Goal: Information Seeking & Learning: Compare options

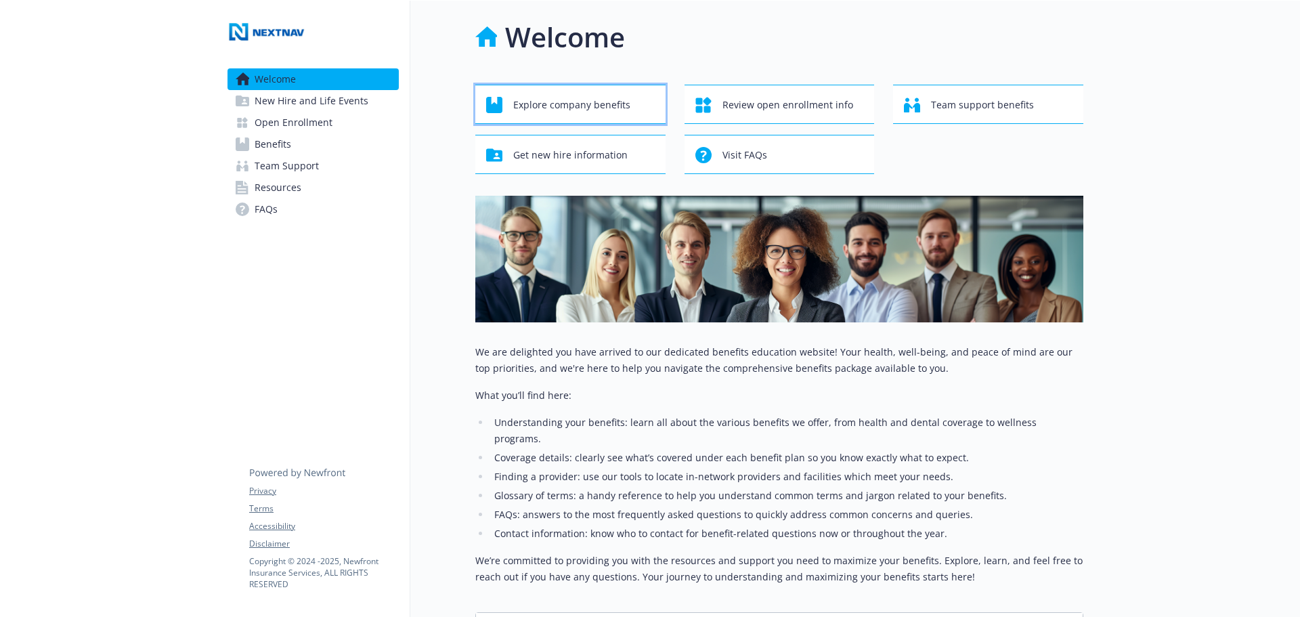
click at [599, 110] on span "Explore company benefits" at bounding box center [571, 105] width 117 height 26
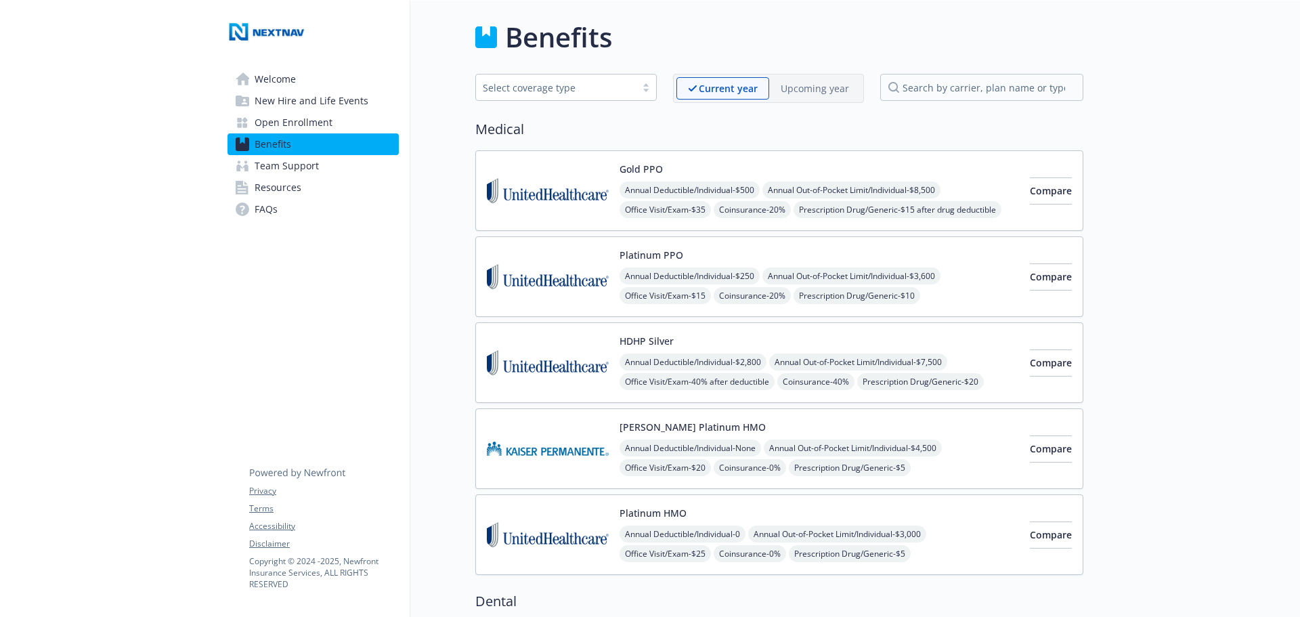
click at [1030, 528] on span "Compare" at bounding box center [1051, 534] width 42 height 13
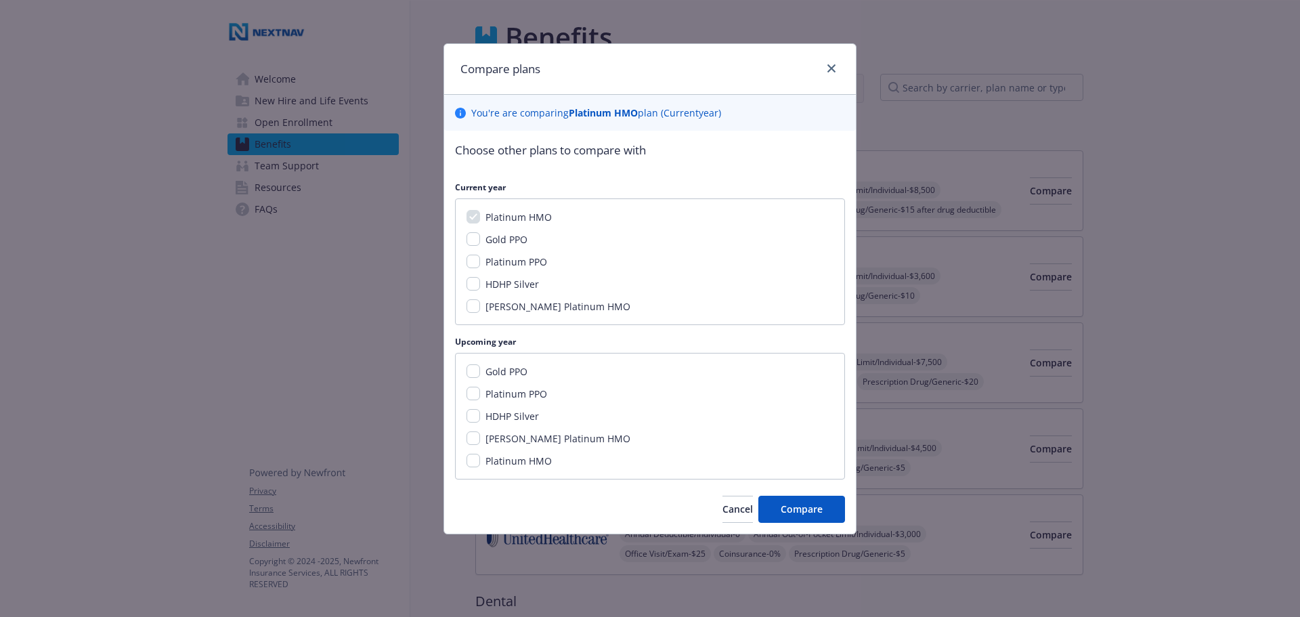
click at [481, 265] on div "Platinum PPO" at bounding box center [515, 262] width 70 height 14
click at [479, 265] on input "Platinum PPO" at bounding box center [474, 262] width 14 height 14
checkbox input "true"
click at [479, 243] on input "Gold PPO" at bounding box center [474, 239] width 14 height 14
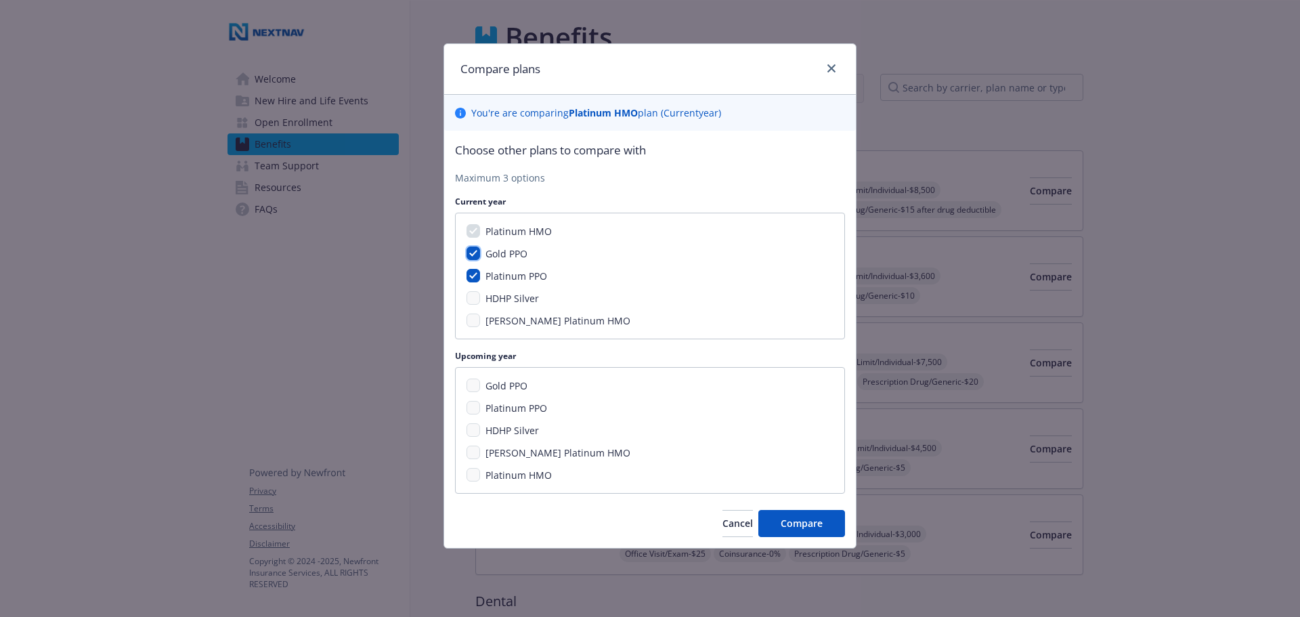
click at [478, 254] on input "Gold PPO" at bounding box center [474, 254] width 14 height 14
checkbox input "false"
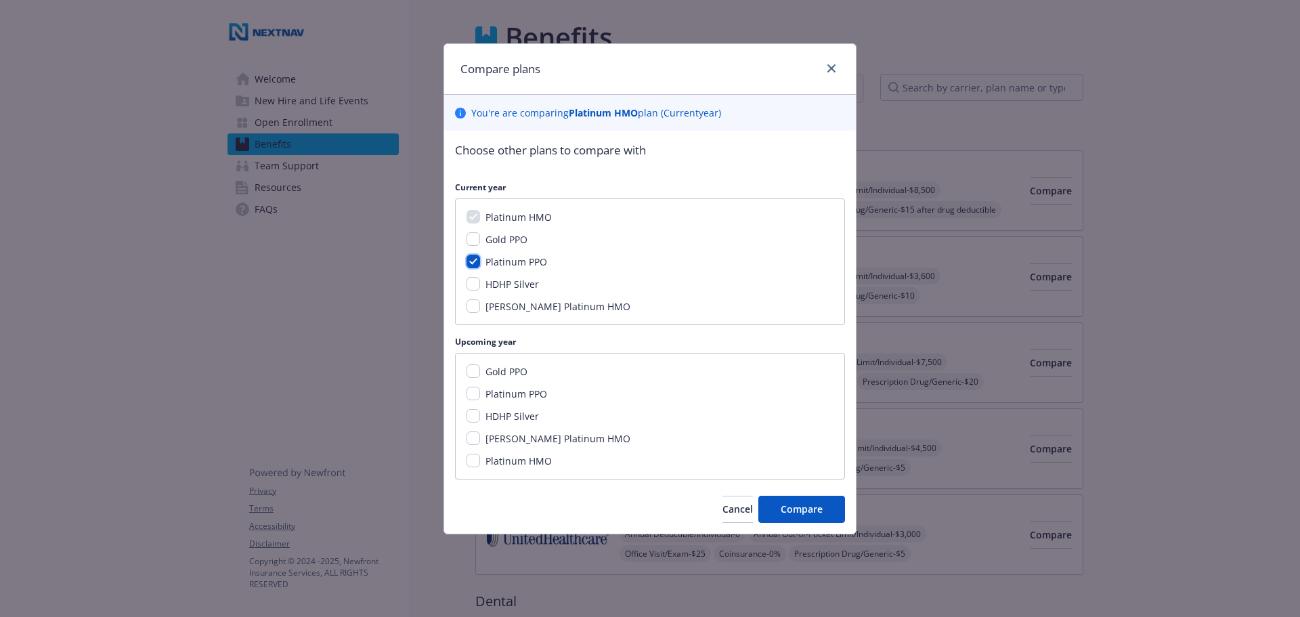
click at [475, 263] on input "Platinum PPO" at bounding box center [474, 262] width 14 height 14
checkbox input "false"
click at [470, 396] on input "Platinum PPO" at bounding box center [474, 394] width 14 height 14
checkbox input "true"
click at [472, 372] on input "Gold PPO" at bounding box center [474, 371] width 14 height 14
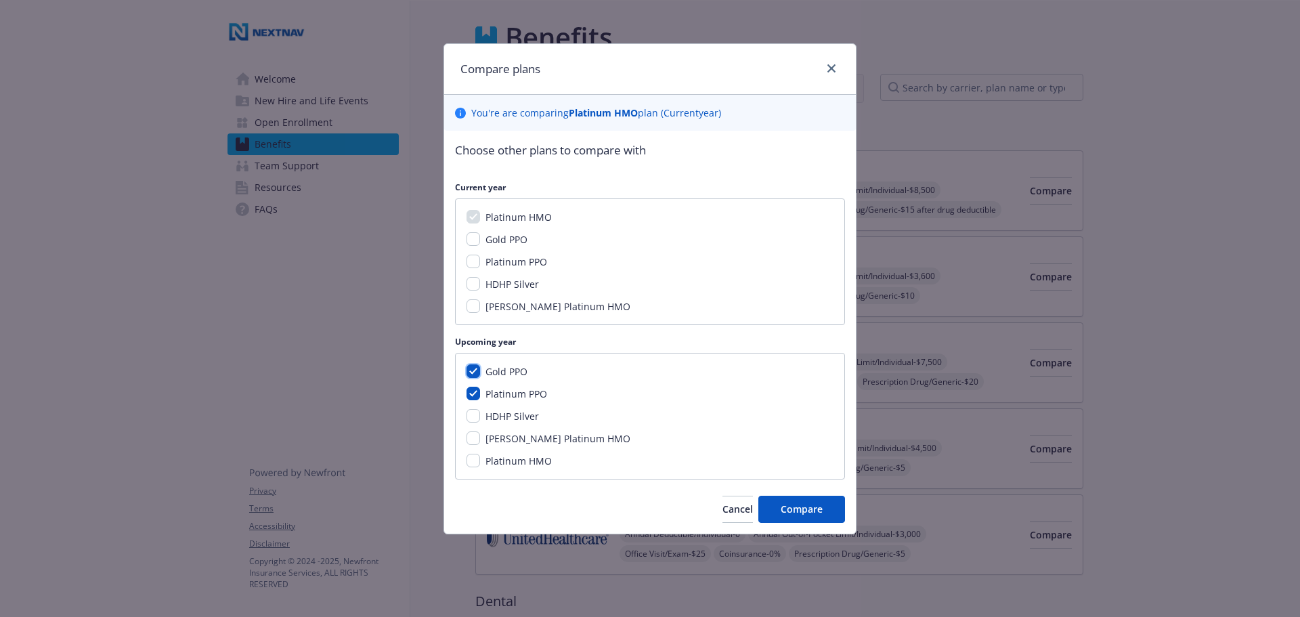
checkbox input "true"
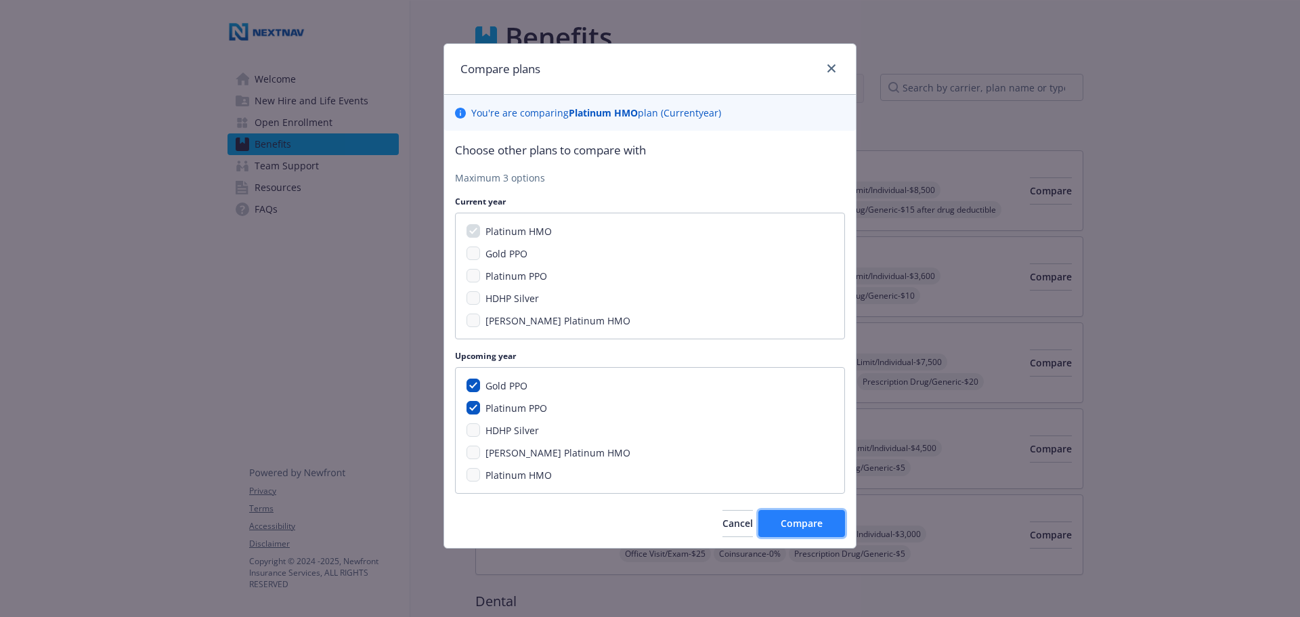
click at [819, 522] on span "Compare" at bounding box center [802, 523] width 42 height 13
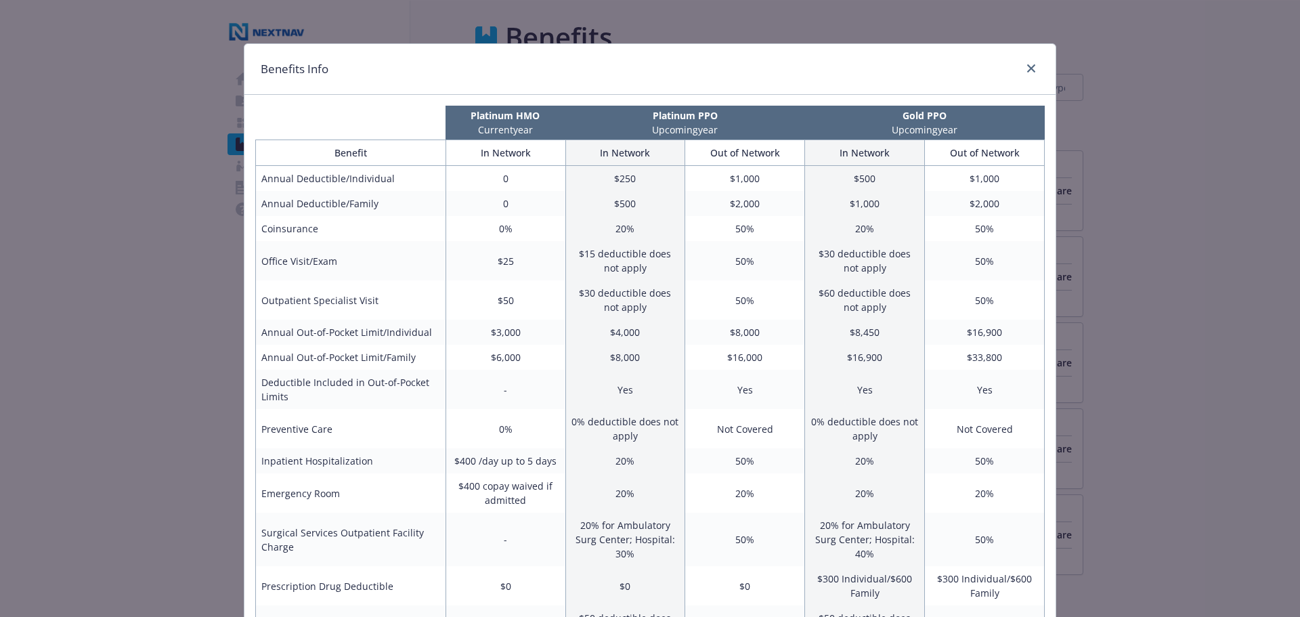
scroll to position [68, 0]
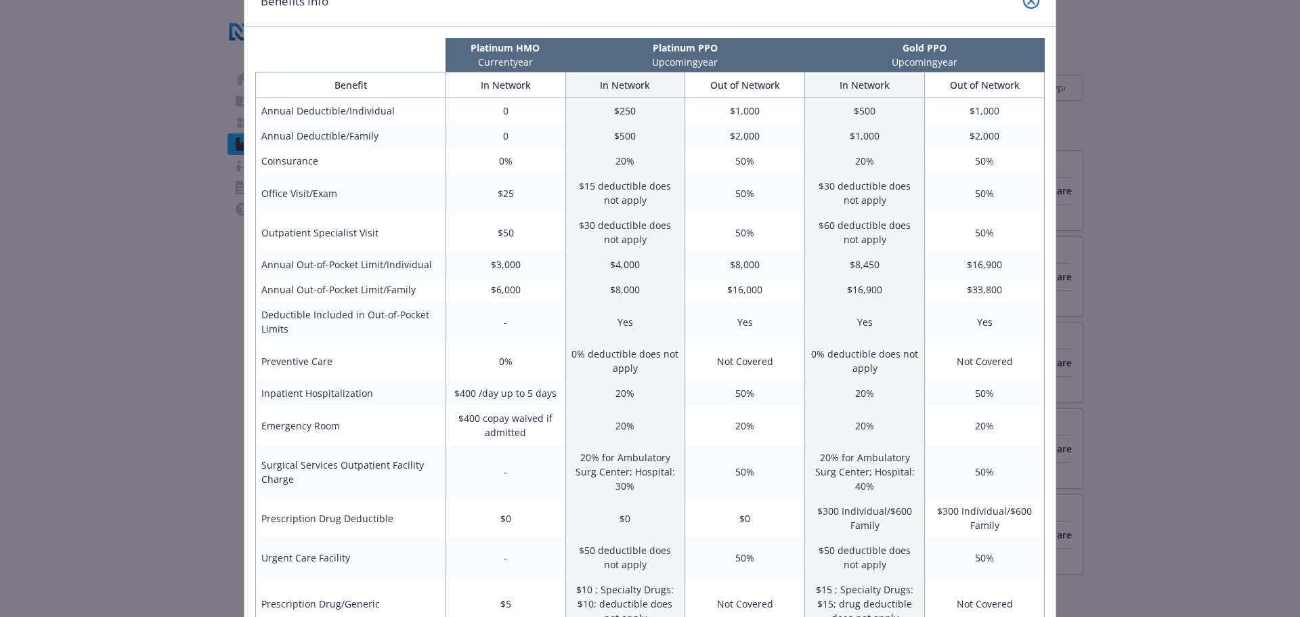
click at [1029, 7] on link "close" at bounding box center [1031, 1] width 16 height 16
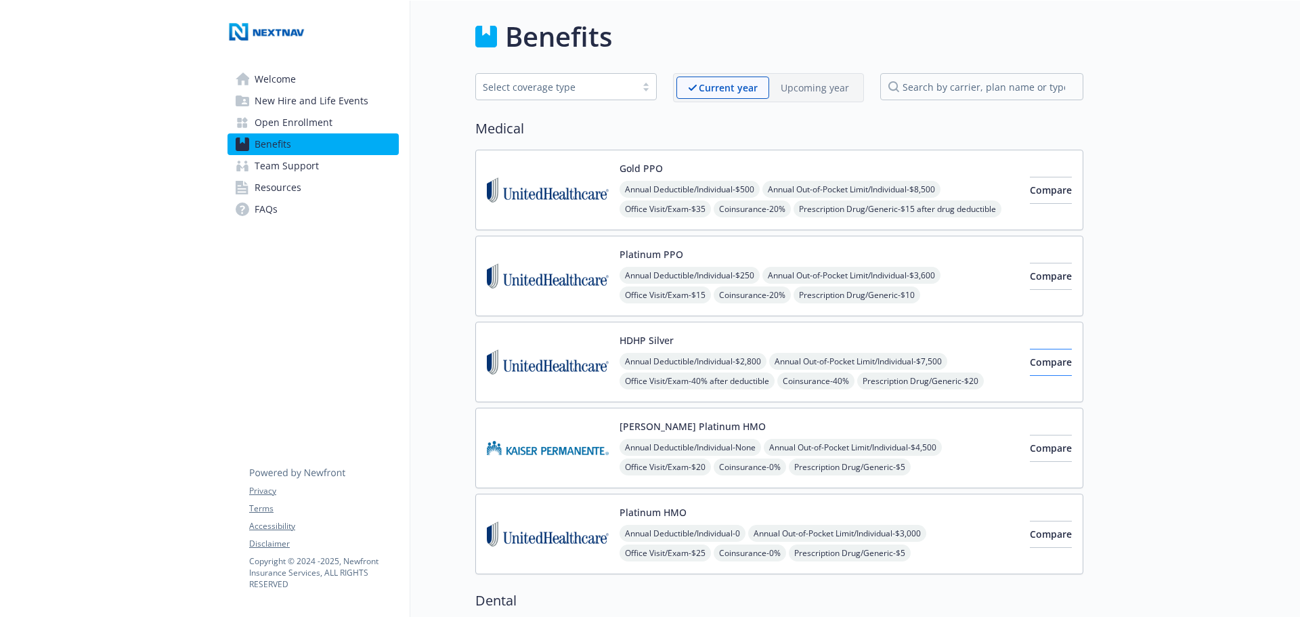
scroll to position [0, 0]
click at [807, 92] on p "Upcoming year" at bounding box center [815, 88] width 68 height 14
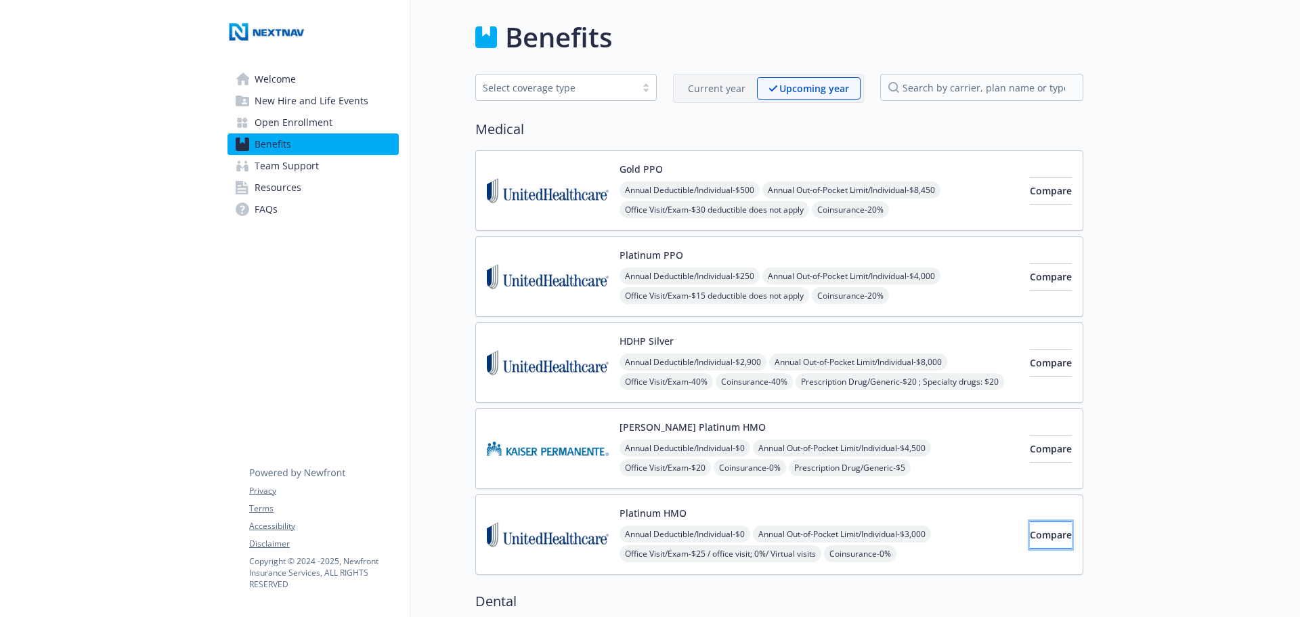
click at [1050, 535] on button "Compare" at bounding box center [1051, 534] width 42 height 27
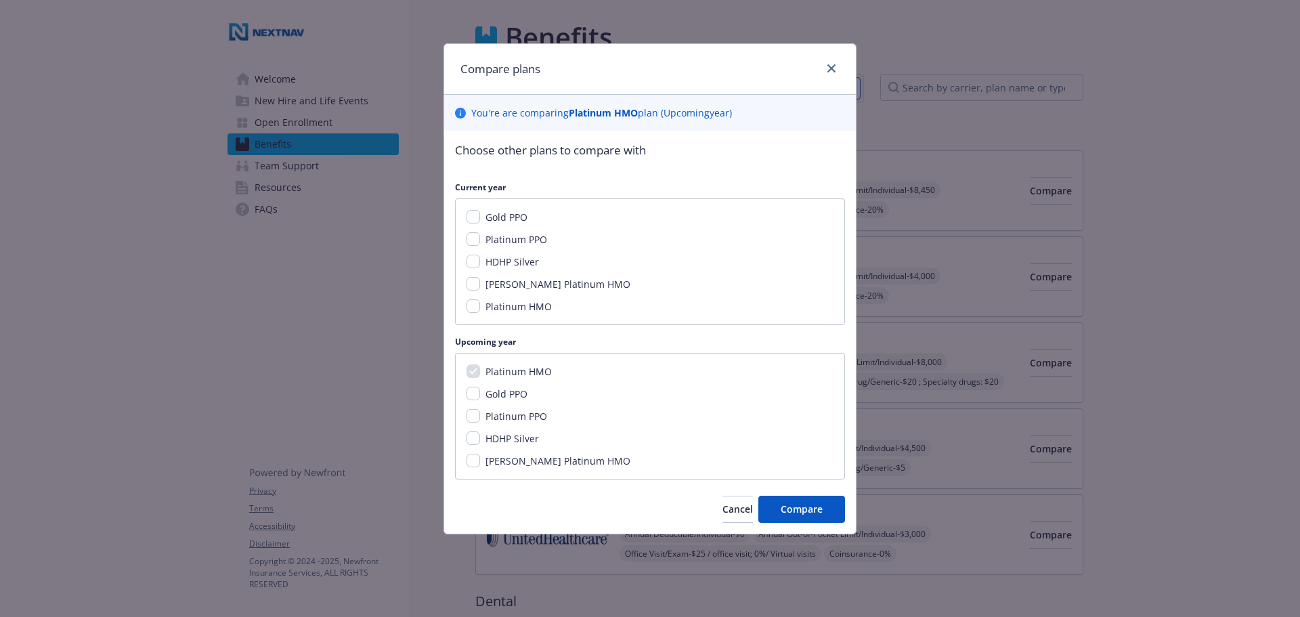
click at [501, 240] on span "Platinum PPO" at bounding box center [517, 239] width 62 height 13
click at [480, 240] on input "Platinum PPO" at bounding box center [474, 239] width 14 height 14
checkbox input "true"
click at [513, 303] on span "Platinum HMO" at bounding box center [519, 306] width 66 height 13
click at [480, 303] on input "Platinum HMO" at bounding box center [474, 306] width 14 height 14
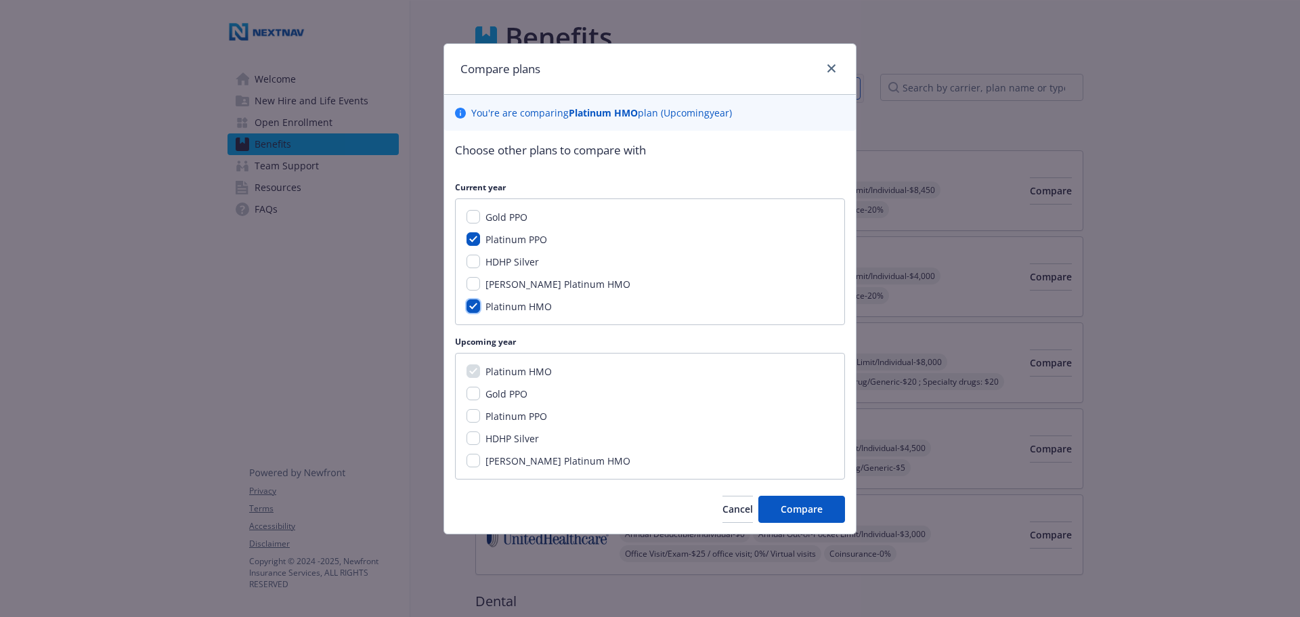
checkbox input "true"
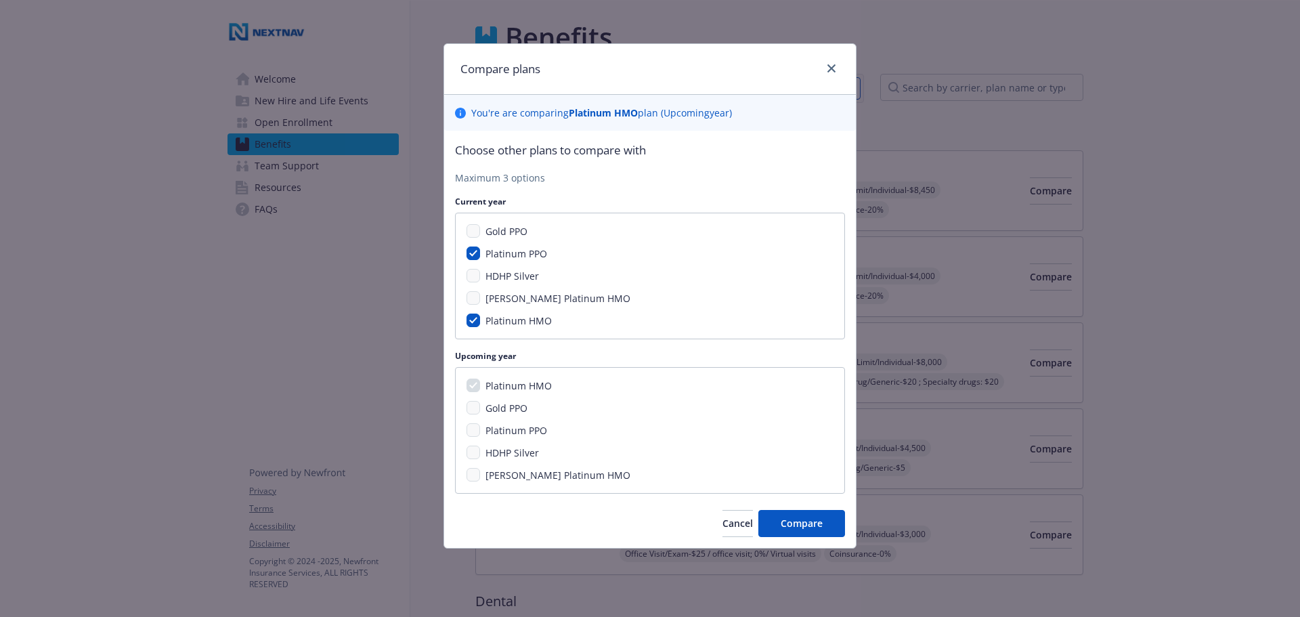
click at [482, 251] on div "Platinum PPO" at bounding box center [515, 254] width 70 height 14
click at [469, 258] on input "Platinum PPO" at bounding box center [474, 254] width 14 height 14
checkbox input "false"
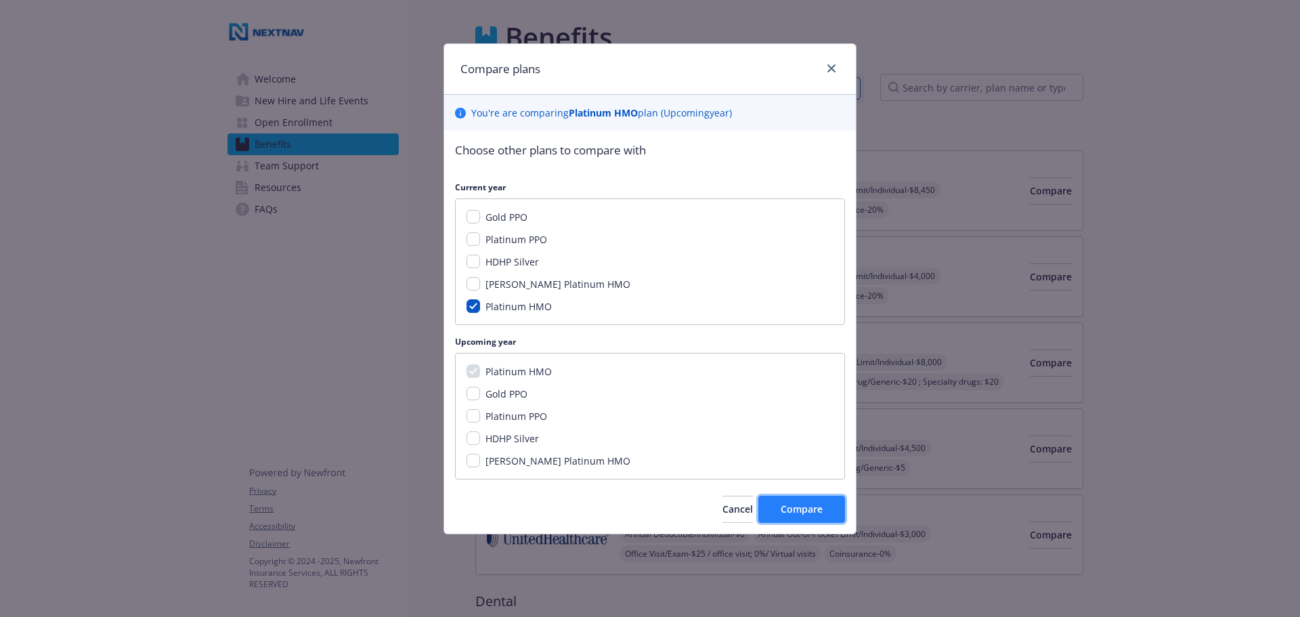
click at [801, 513] on span "Compare" at bounding box center [802, 509] width 42 height 13
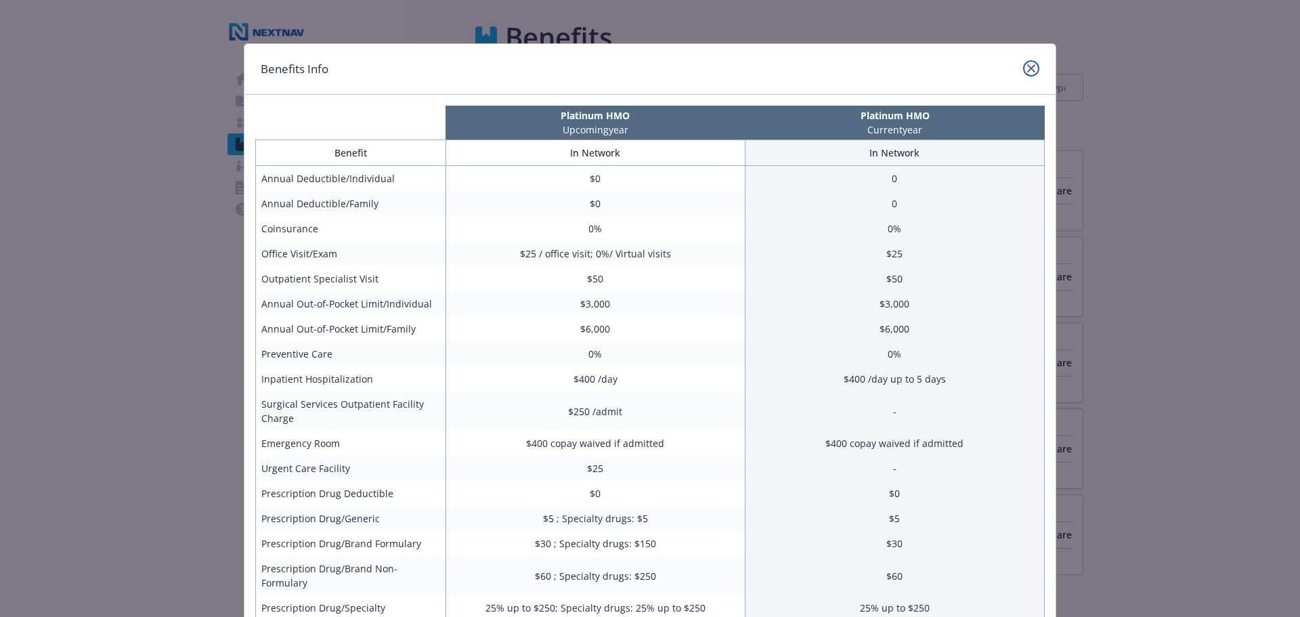
click at [1029, 68] on icon "close" at bounding box center [1031, 68] width 8 height 8
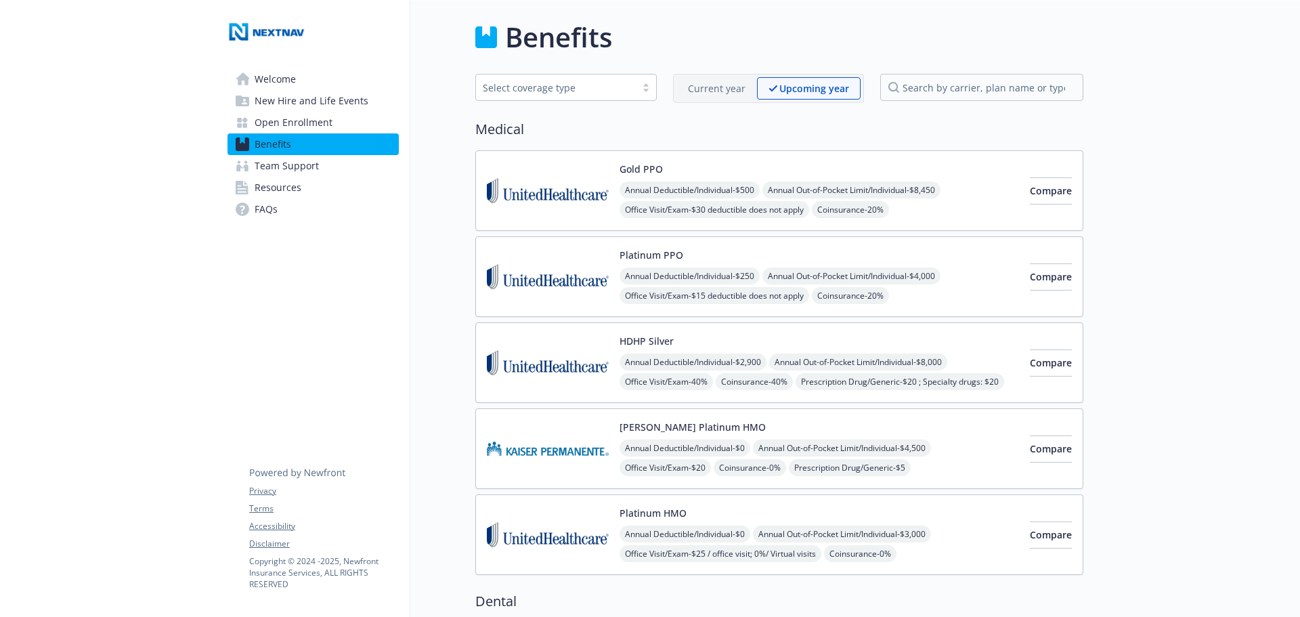
click at [733, 85] on p "Current year" at bounding box center [717, 88] width 58 height 14
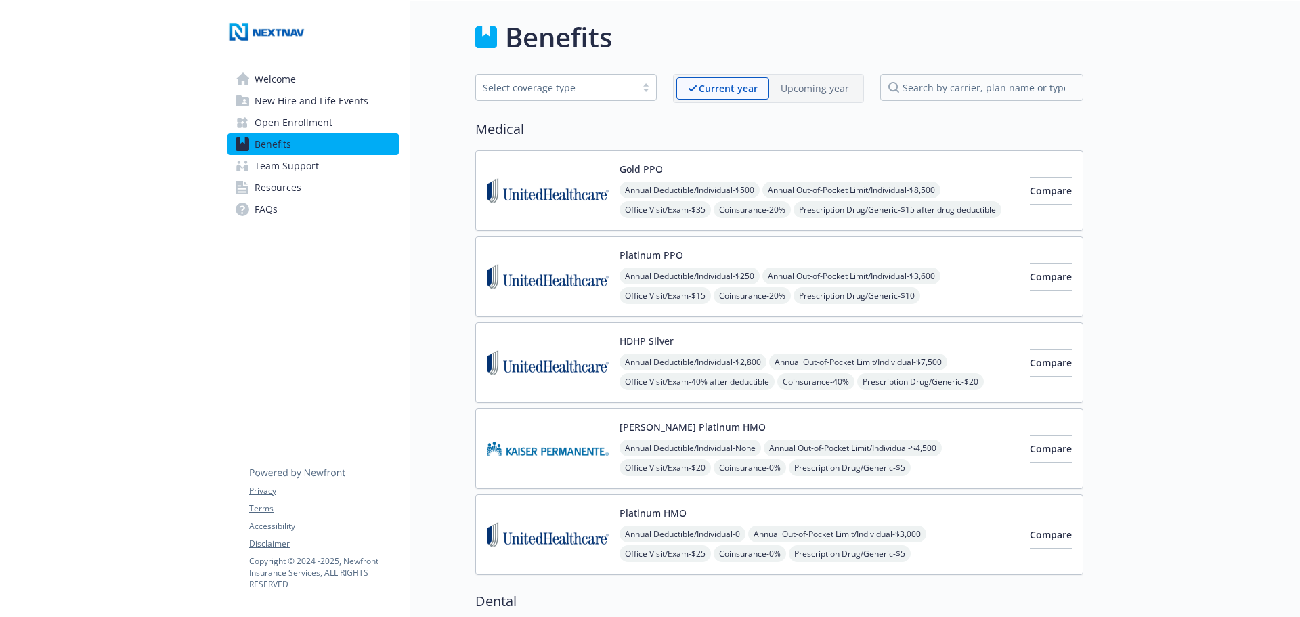
click at [554, 86] on div "Select coverage type" at bounding box center [556, 88] width 146 height 14
click at [811, 47] on div "Benefits" at bounding box center [779, 37] width 608 height 41
click at [635, 95] on div "Select coverage type" at bounding box center [556, 87] width 160 height 17
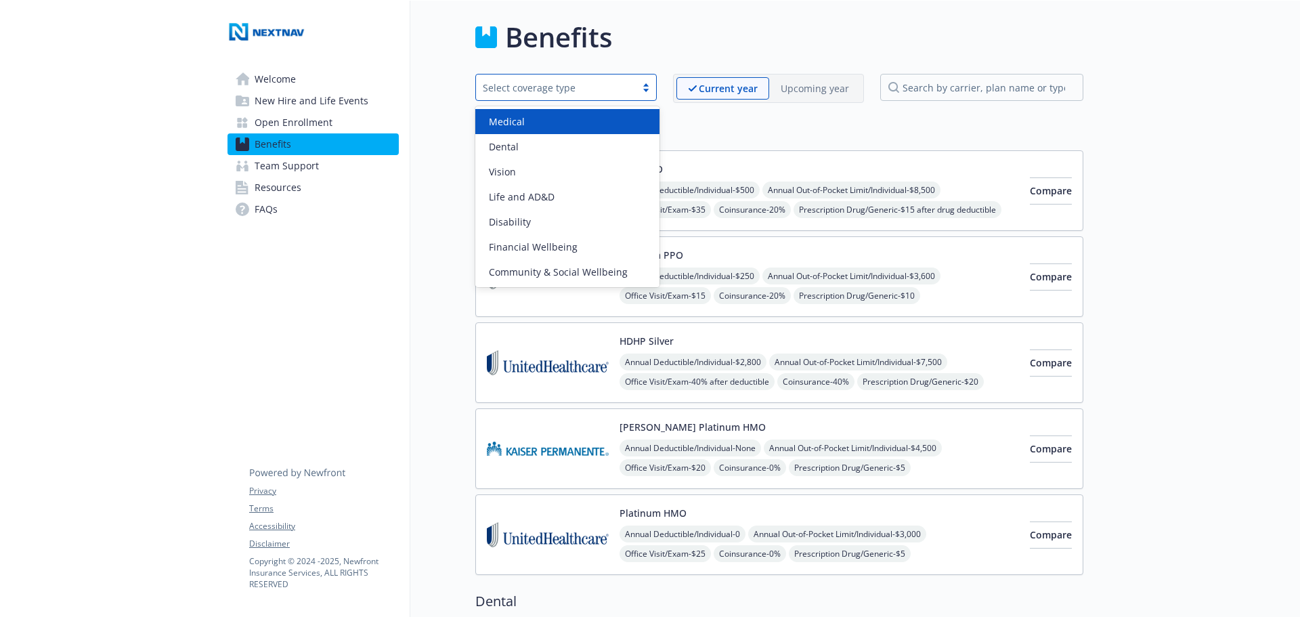
click at [635, 90] on div "Select coverage type" at bounding box center [556, 87] width 160 height 17
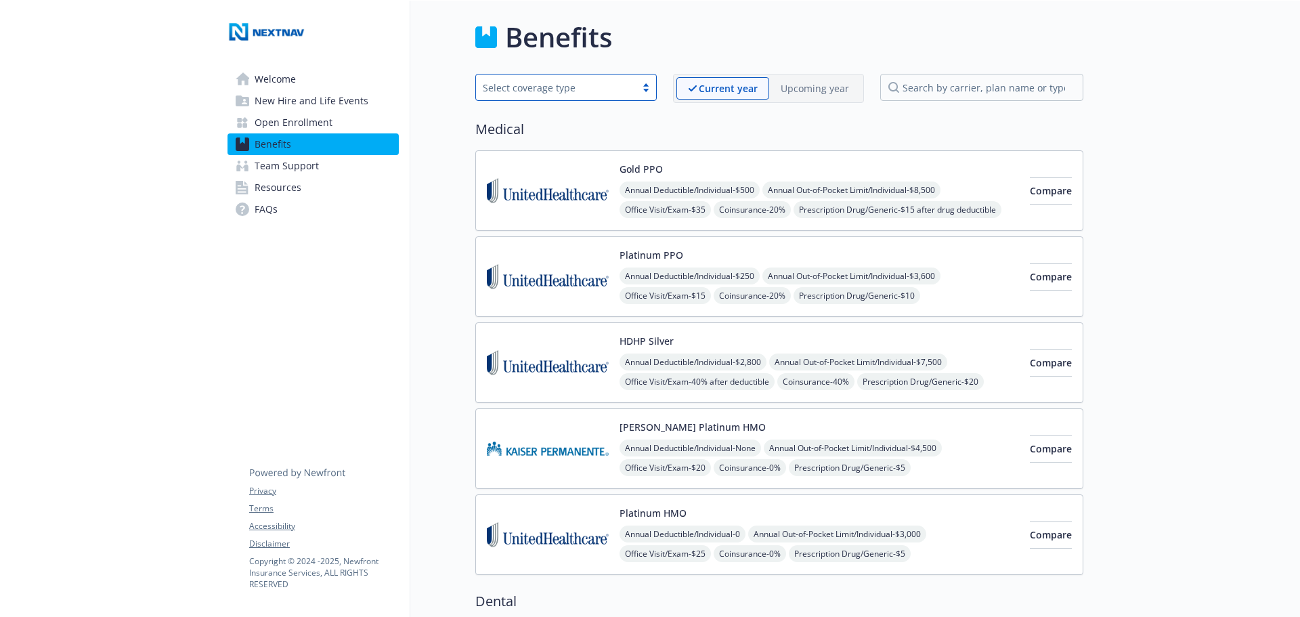
click at [799, 79] on div "Upcoming year" at bounding box center [814, 88] width 91 height 22
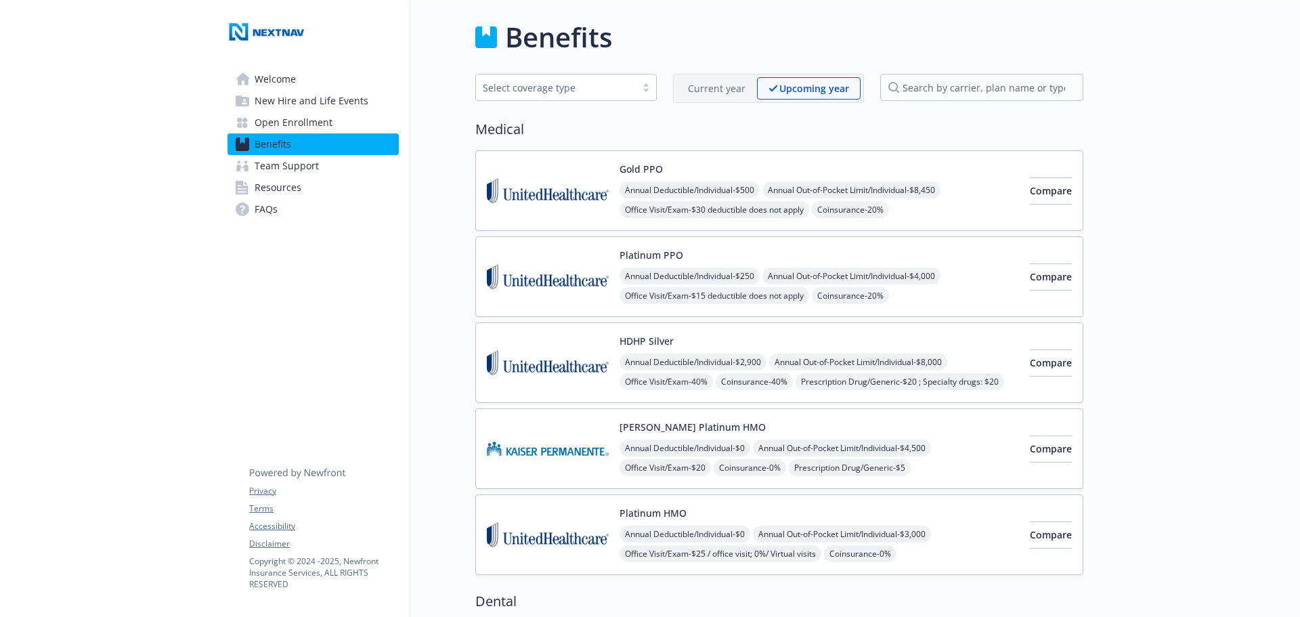
click at [1030, 534] on span "Compare" at bounding box center [1051, 534] width 42 height 13
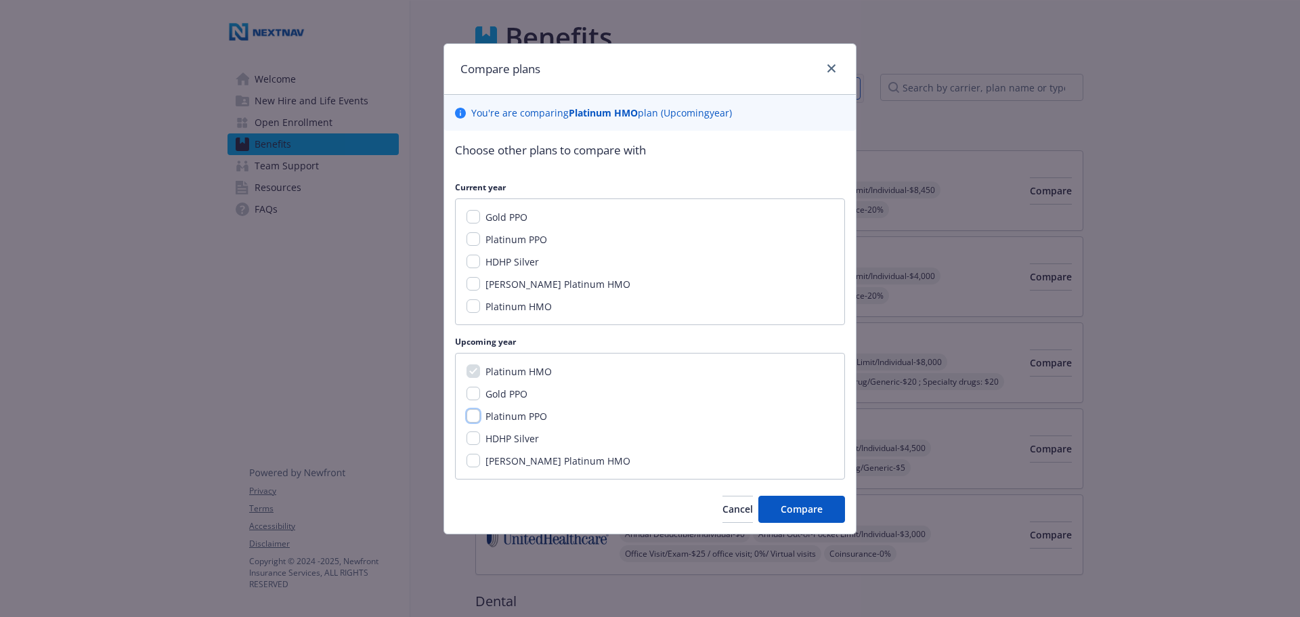
click at [479, 421] on input "Platinum PPO" at bounding box center [474, 416] width 14 height 14
checkbox input "true"
click at [473, 391] on input "Gold PPO" at bounding box center [474, 394] width 14 height 14
checkbox input "true"
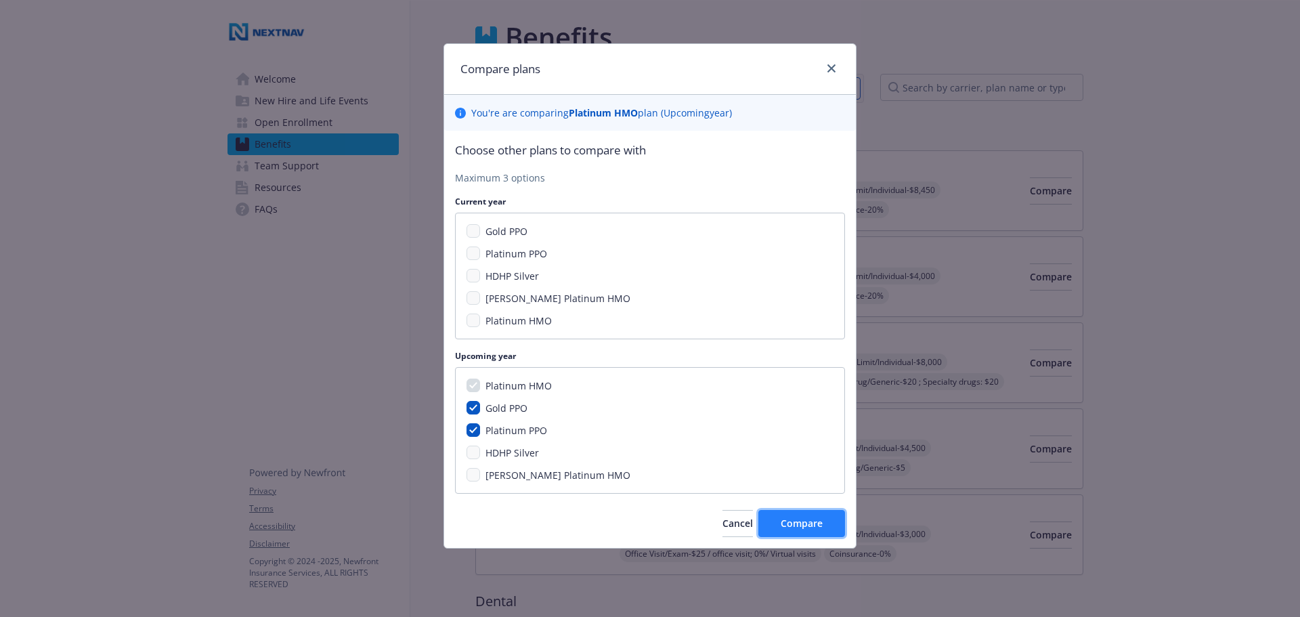
click at [803, 528] on span "Compare" at bounding box center [802, 523] width 42 height 13
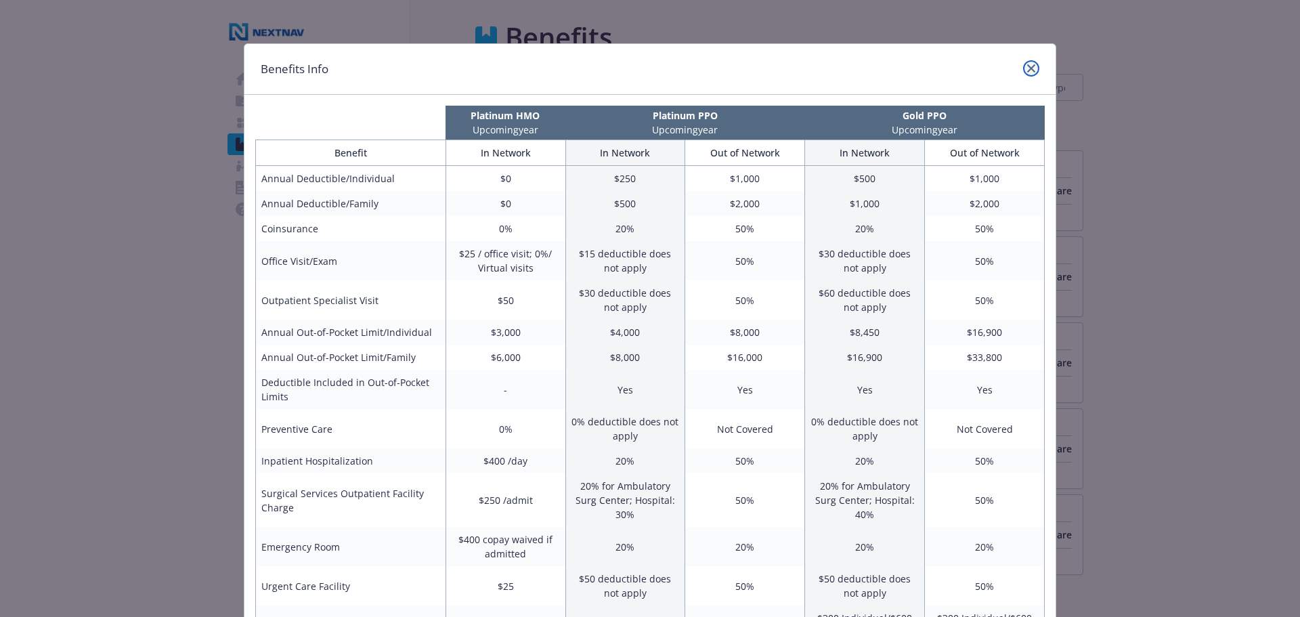
click at [1027, 72] on icon "close" at bounding box center [1031, 68] width 8 height 8
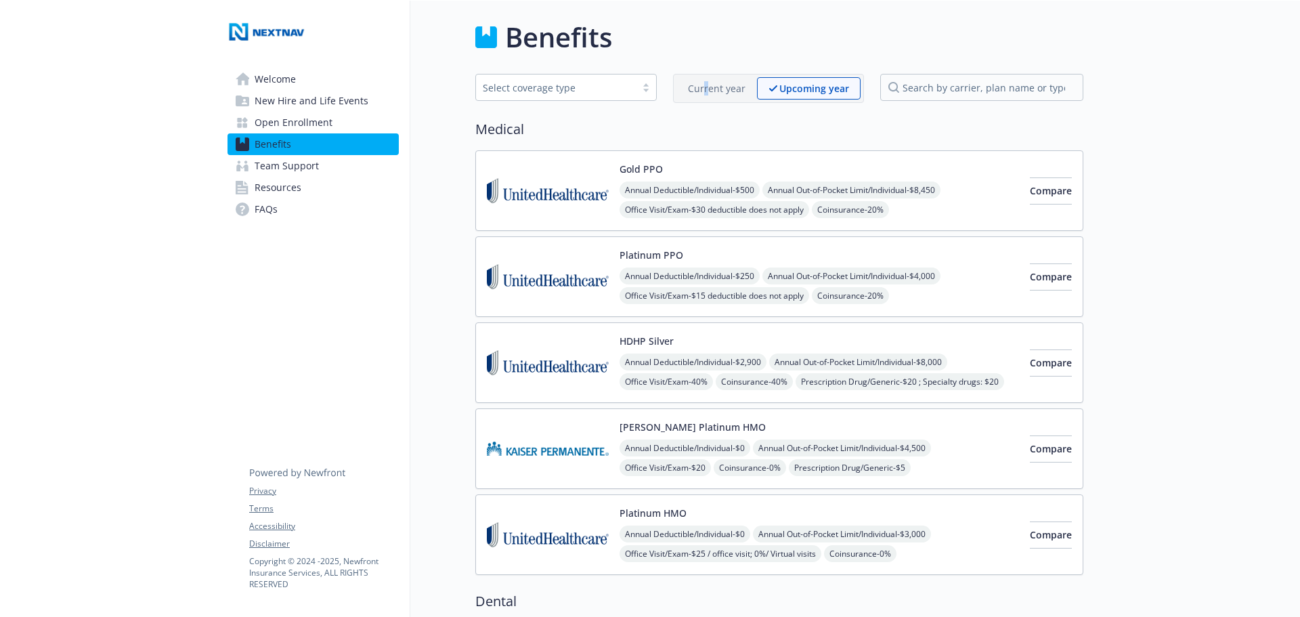
click at [708, 93] on p "Current year" at bounding box center [717, 88] width 58 height 14
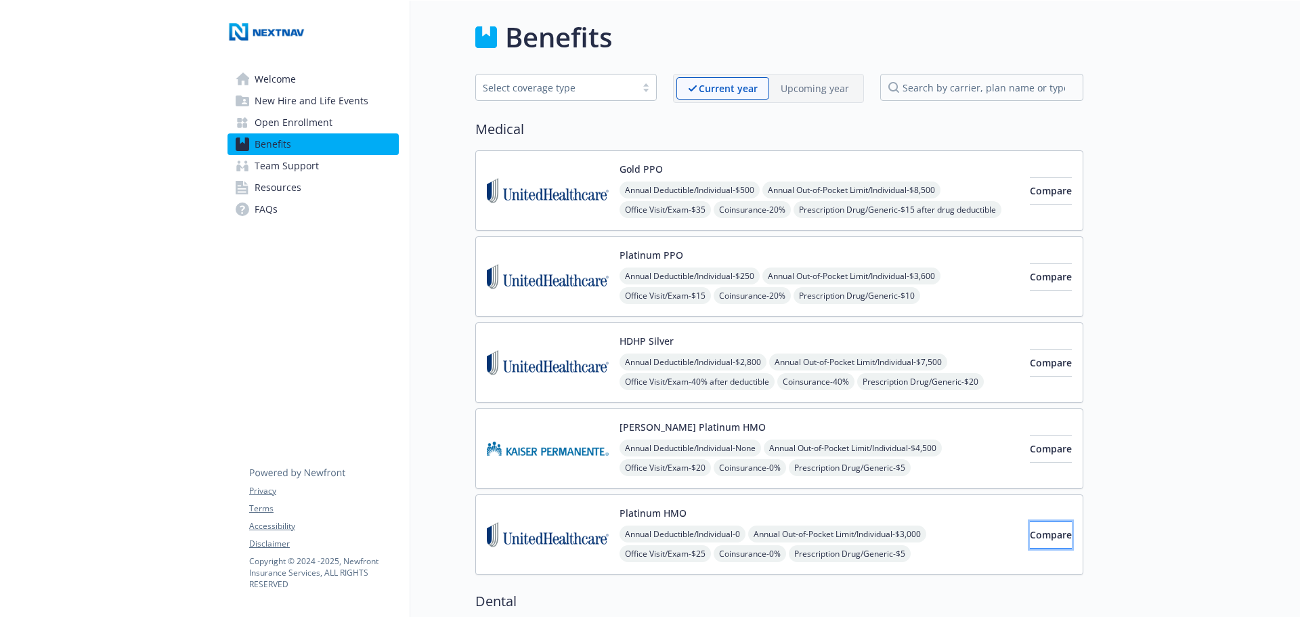
click at [1042, 531] on span "Compare" at bounding box center [1051, 534] width 42 height 13
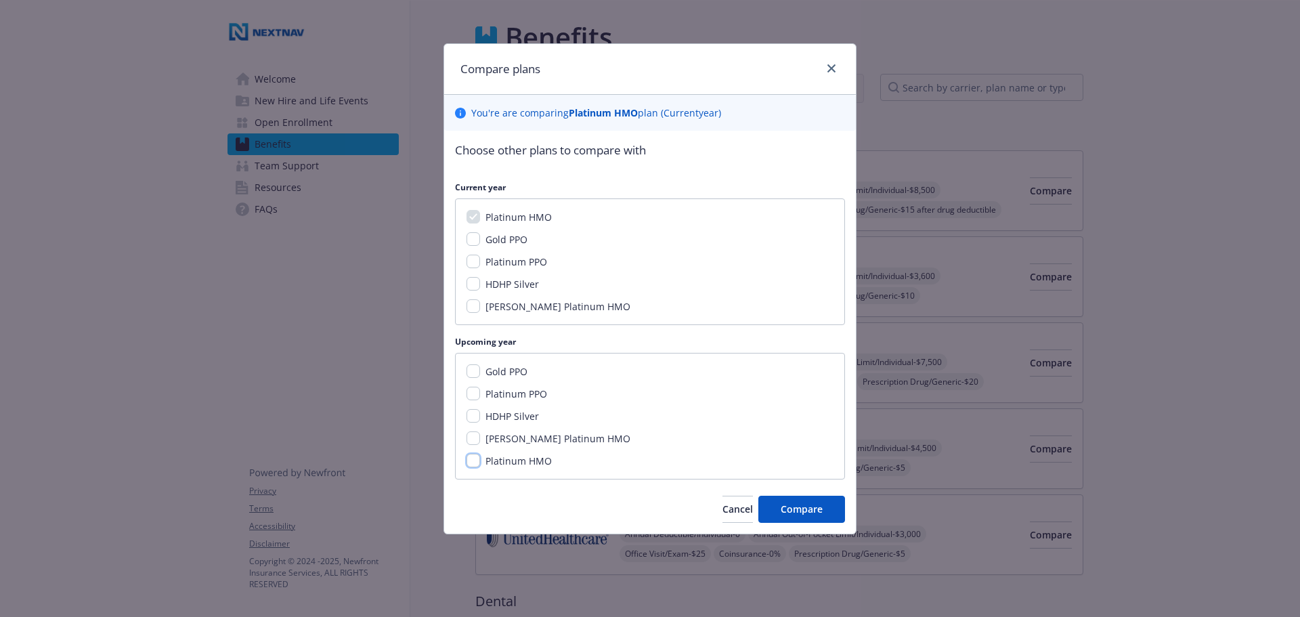
click at [471, 465] on input "Platinum HMO" at bounding box center [474, 461] width 14 height 14
checkbox input "true"
click at [809, 512] on span "Compare" at bounding box center [802, 509] width 42 height 13
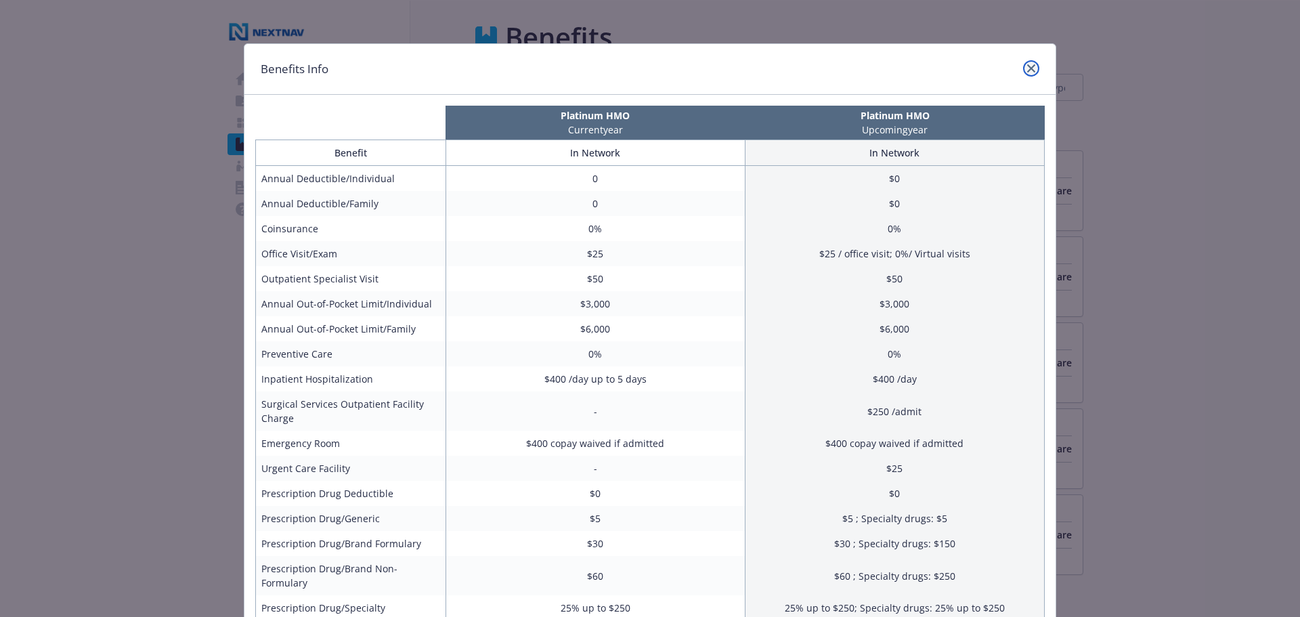
click at [1029, 66] on icon "close" at bounding box center [1031, 68] width 8 height 8
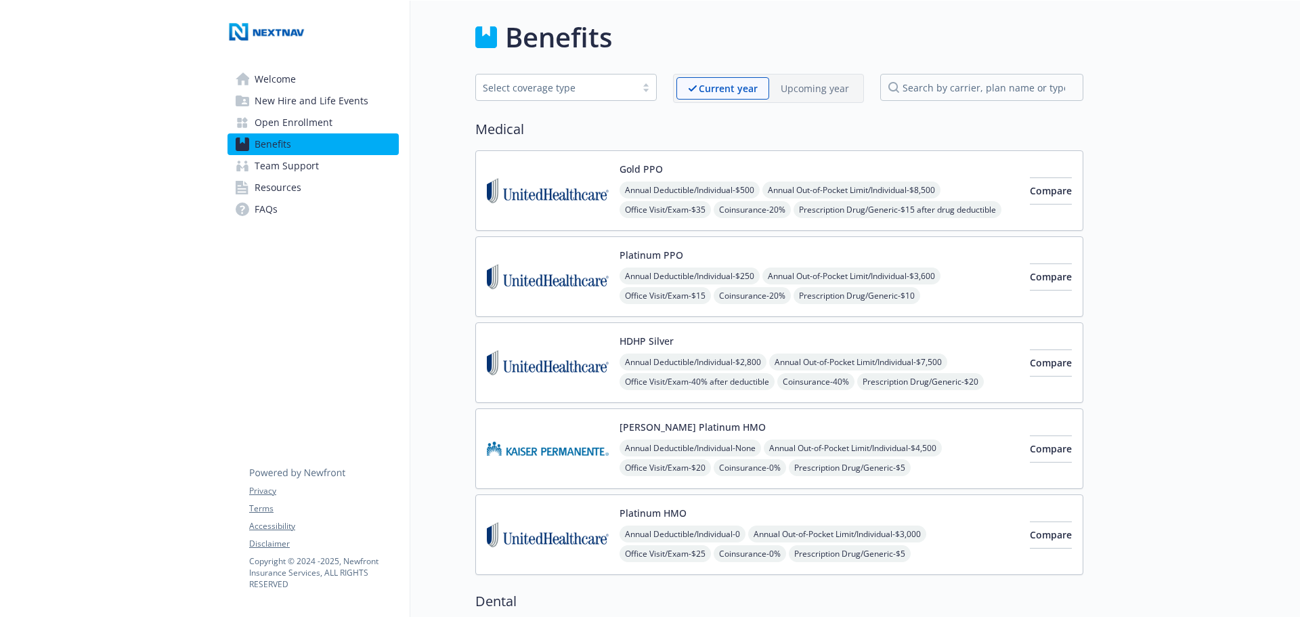
click at [803, 86] on p "Upcoming year" at bounding box center [815, 88] width 68 height 14
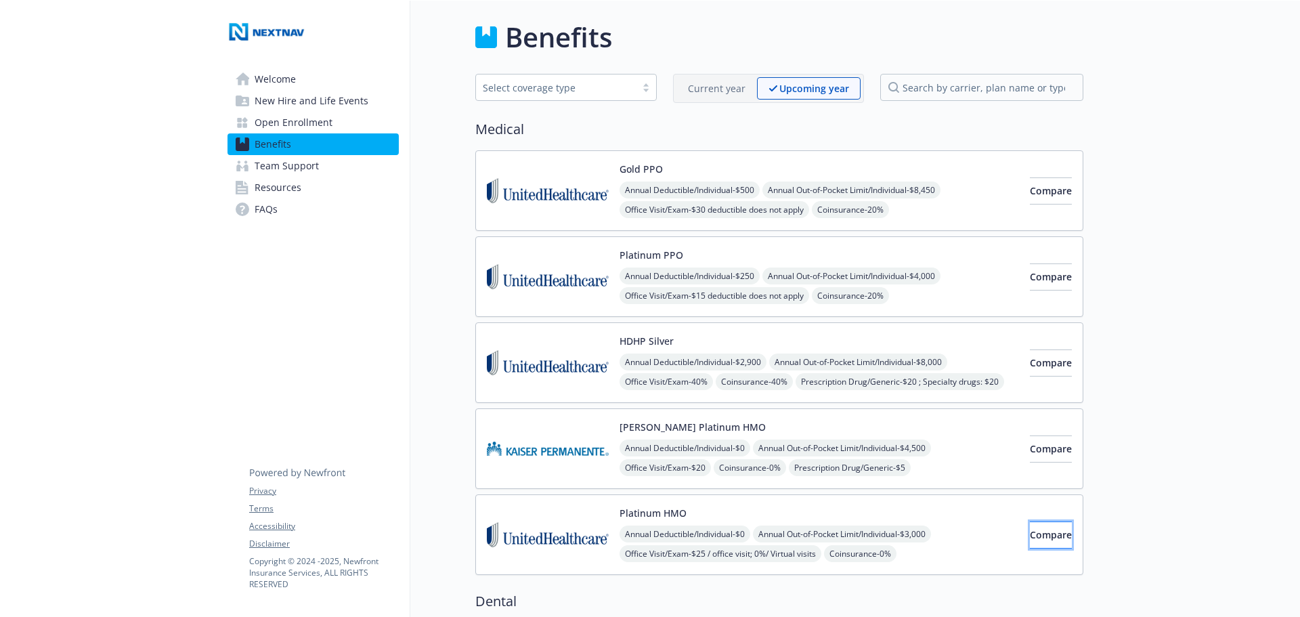
click at [1030, 532] on span "Compare" at bounding box center [1051, 534] width 42 height 13
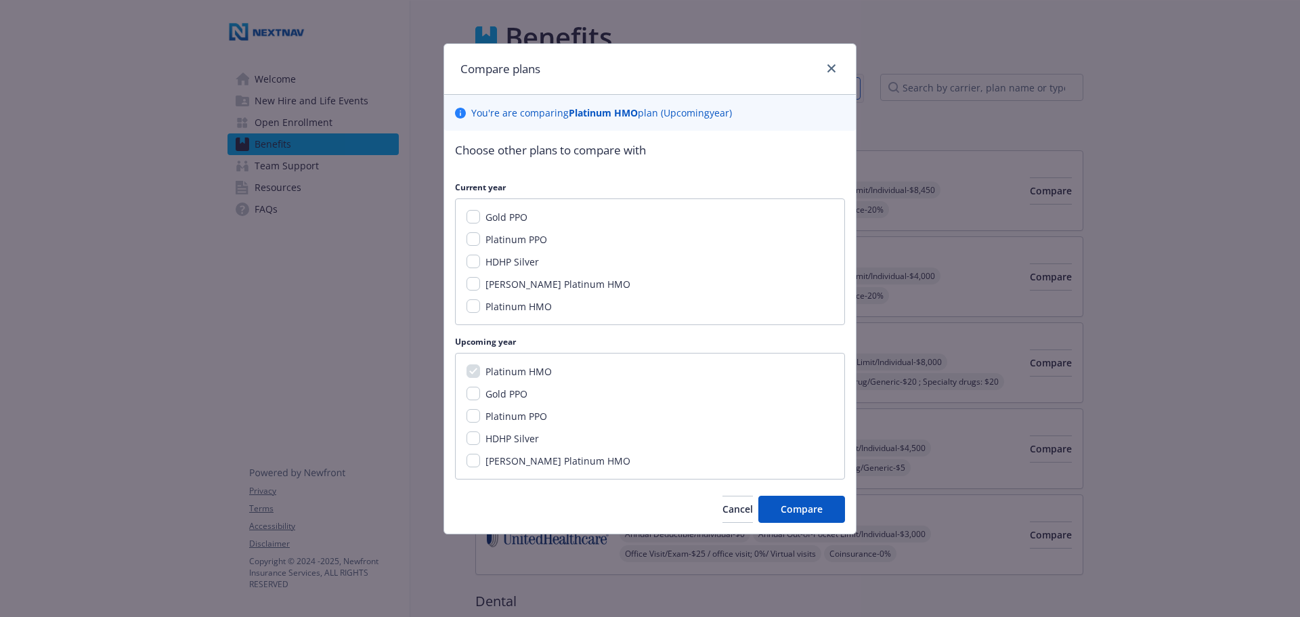
click at [494, 417] on span "Platinum PPO" at bounding box center [517, 416] width 62 height 13
click at [480, 417] on input "Platinum PPO" at bounding box center [474, 416] width 14 height 14
checkbox input "true"
click at [727, 508] on span "Cancel" at bounding box center [738, 509] width 30 height 13
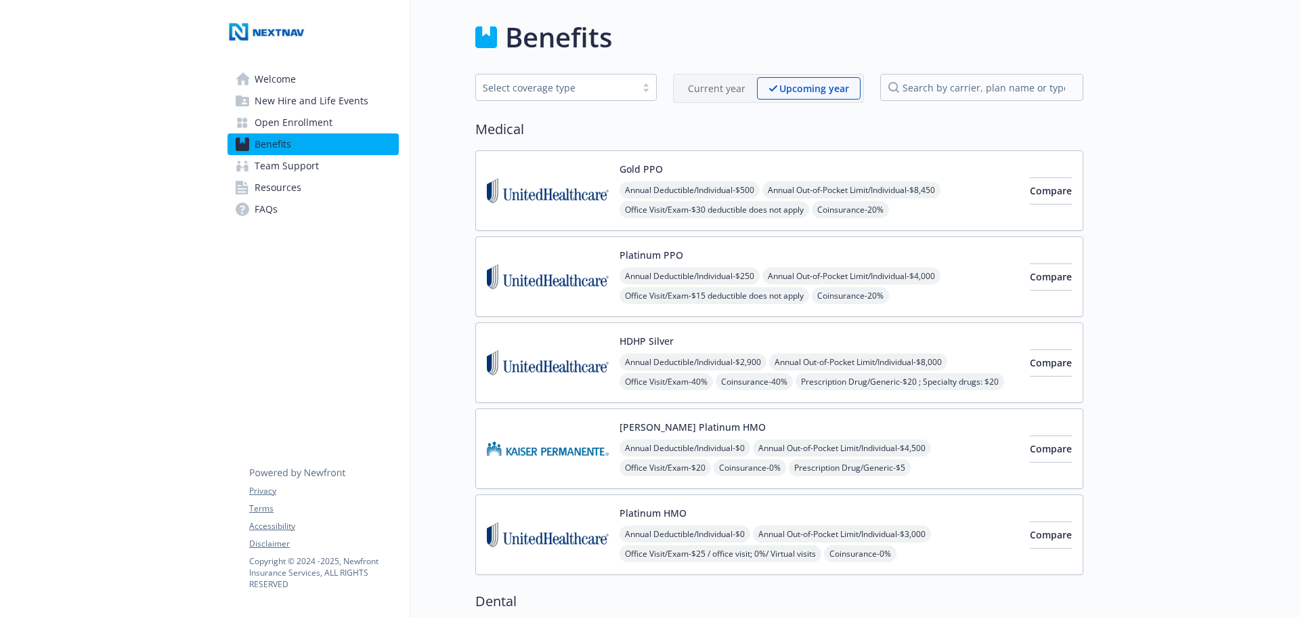
click at [727, 87] on p "Current year" at bounding box center [717, 88] width 58 height 14
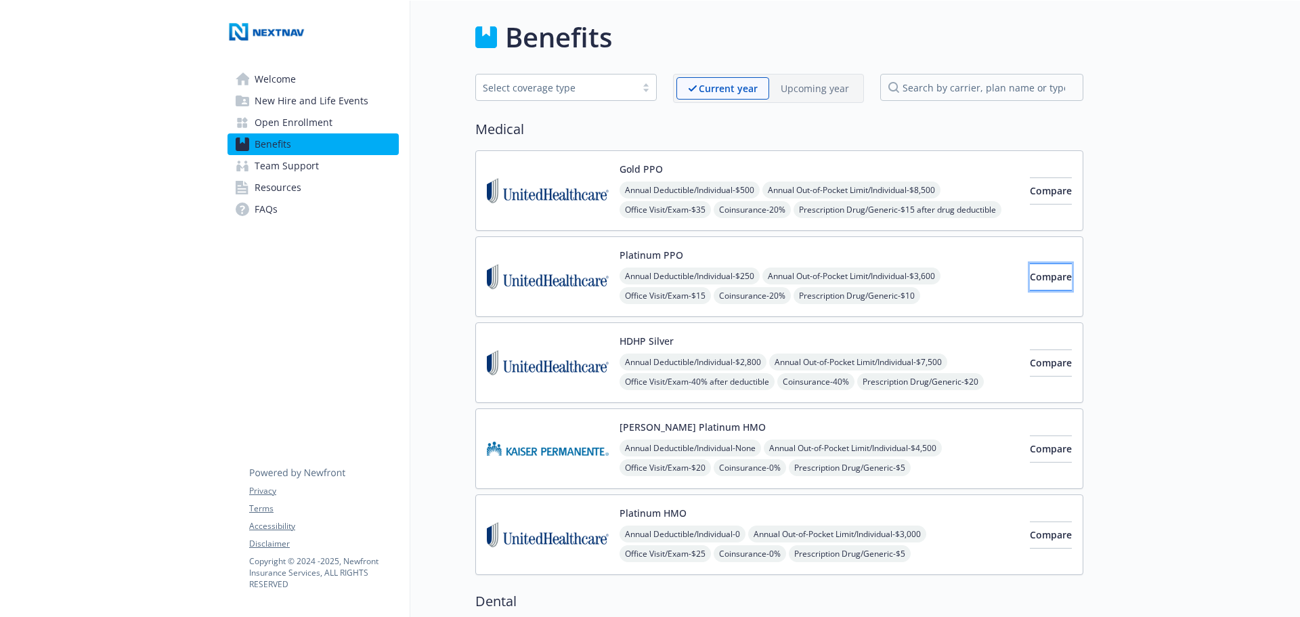
click at [1052, 268] on button "Compare" at bounding box center [1051, 276] width 42 height 27
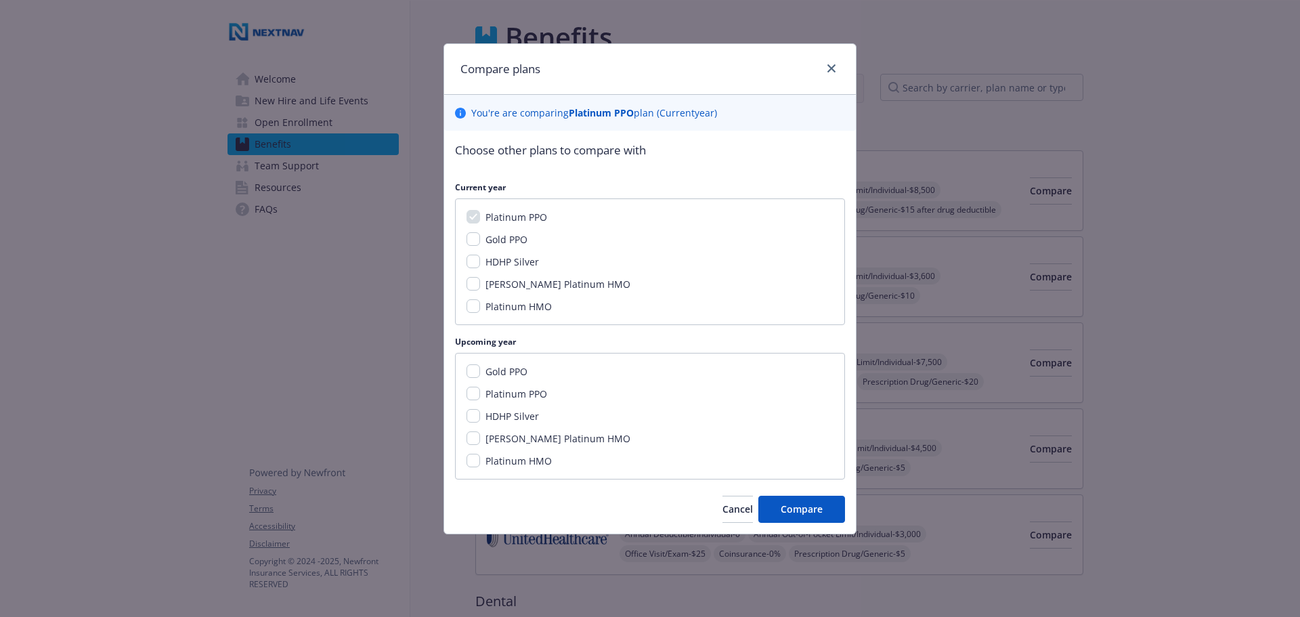
click at [514, 393] on span "Platinum PPO" at bounding box center [517, 393] width 62 height 13
click at [480, 393] on input "Platinum PPO" at bounding box center [474, 394] width 14 height 14
checkbox input "true"
click at [512, 463] on span "Platinum HMO" at bounding box center [519, 460] width 66 height 13
click at [480, 463] on input "Platinum HMO" at bounding box center [474, 461] width 14 height 14
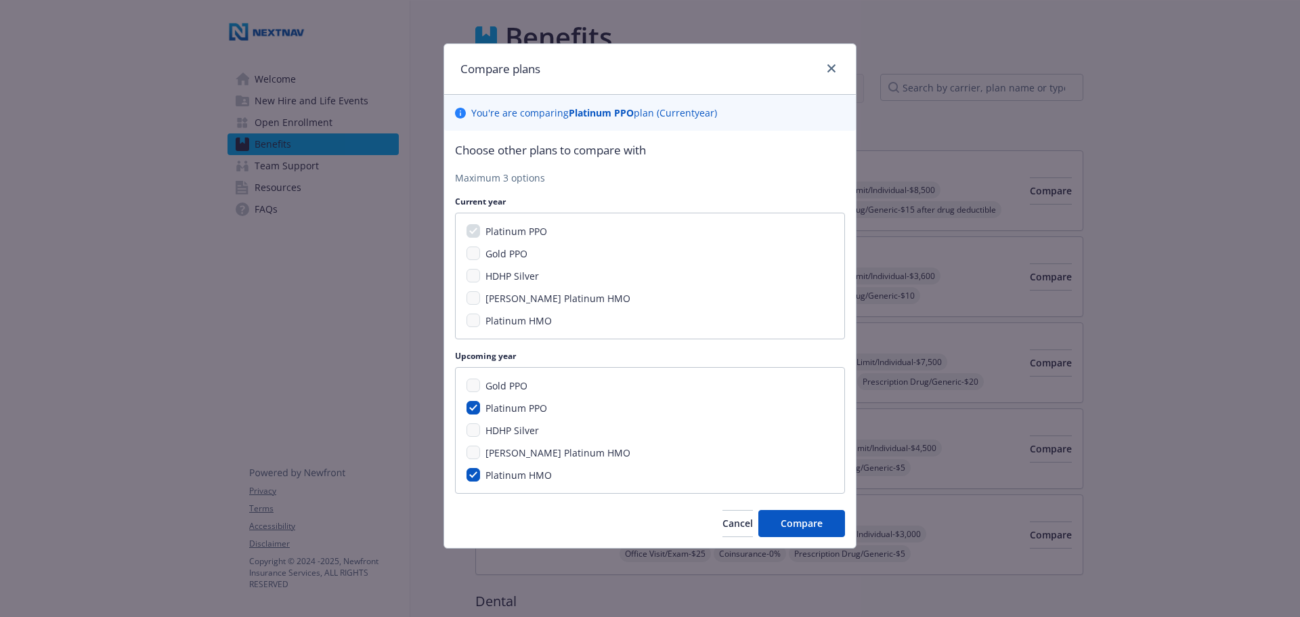
click at [518, 478] on span "Platinum HMO" at bounding box center [519, 475] width 66 height 13
click at [480, 478] on input "Platinum HMO" at bounding box center [474, 475] width 14 height 14
checkbox input "false"
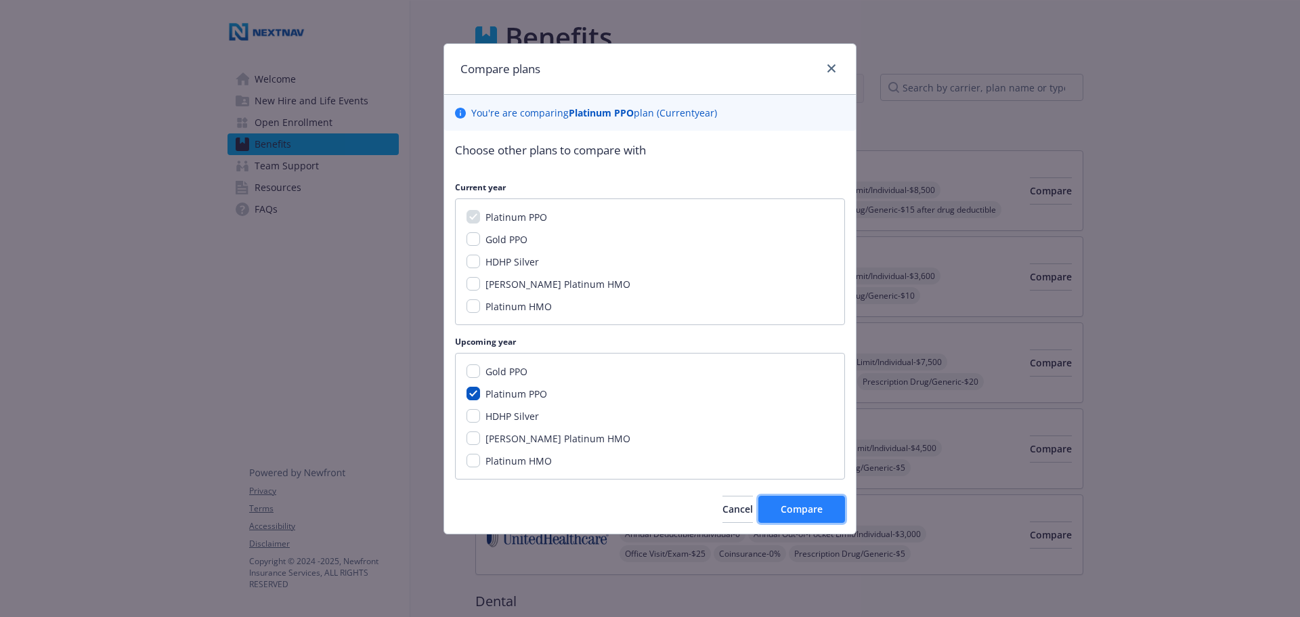
click at [788, 513] on span "Compare" at bounding box center [802, 509] width 42 height 13
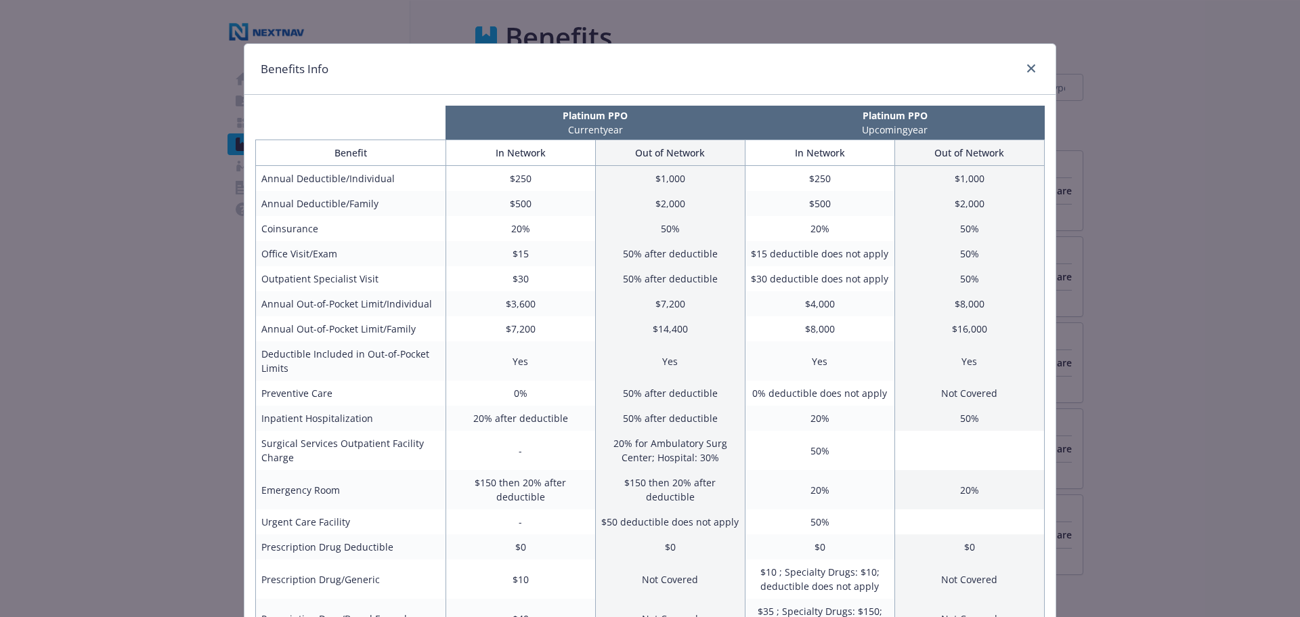
click at [1025, 58] on div "Benefits Info" at bounding box center [649, 69] width 811 height 51
click at [1027, 70] on icon "close" at bounding box center [1031, 68] width 8 height 8
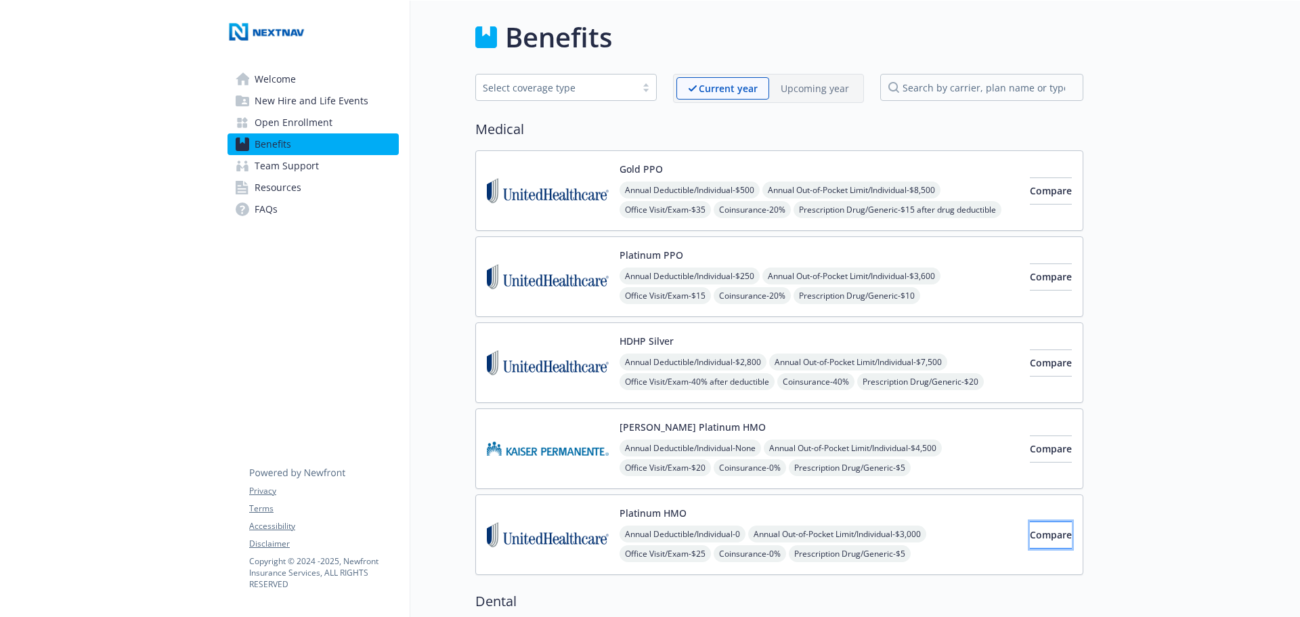
click at [1054, 536] on button "Compare" at bounding box center [1051, 534] width 42 height 27
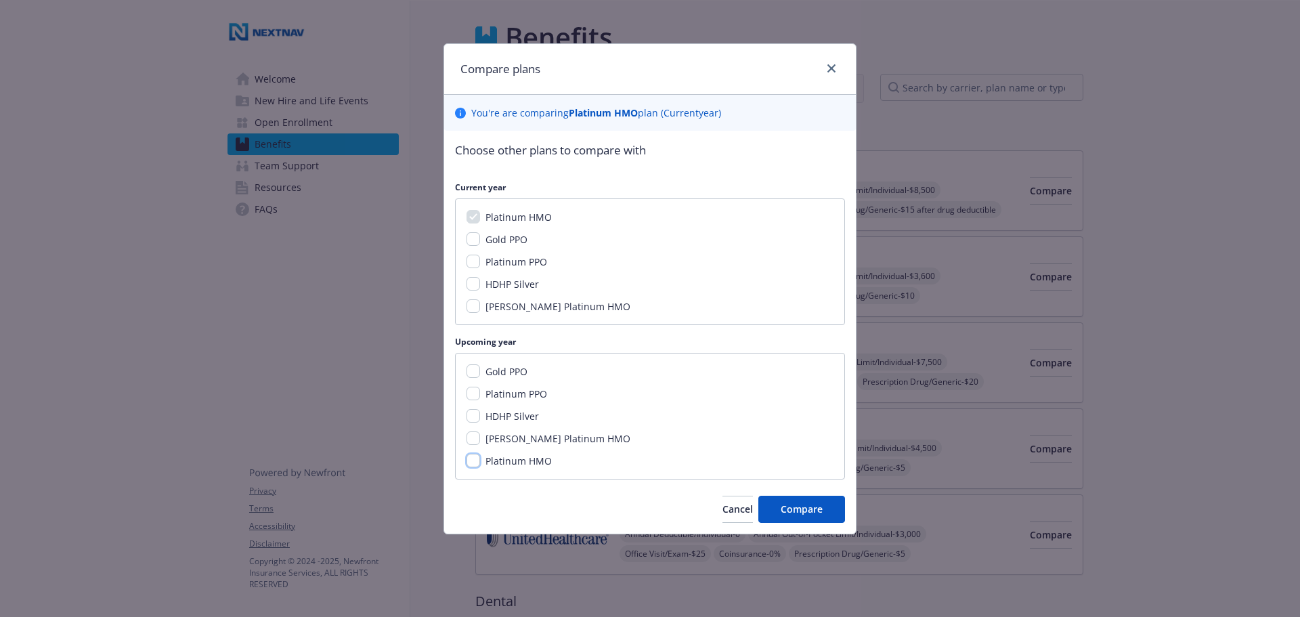
click at [475, 464] on input "Platinum HMO" at bounding box center [474, 461] width 14 height 14
checkbox input "true"
click at [478, 396] on input "Platinum PPO" at bounding box center [474, 394] width 14 height 14
checkbox input "true"
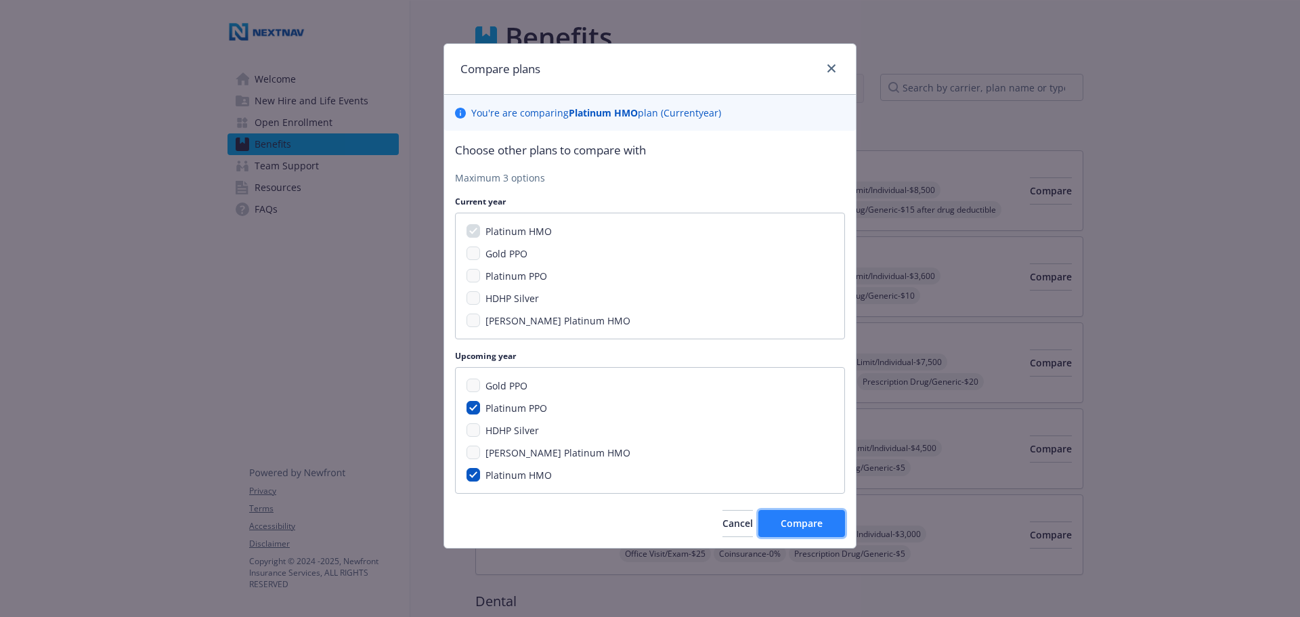
click at [805, 529] on span "Compare" at bounding box center [802, 523] width 42 height 13
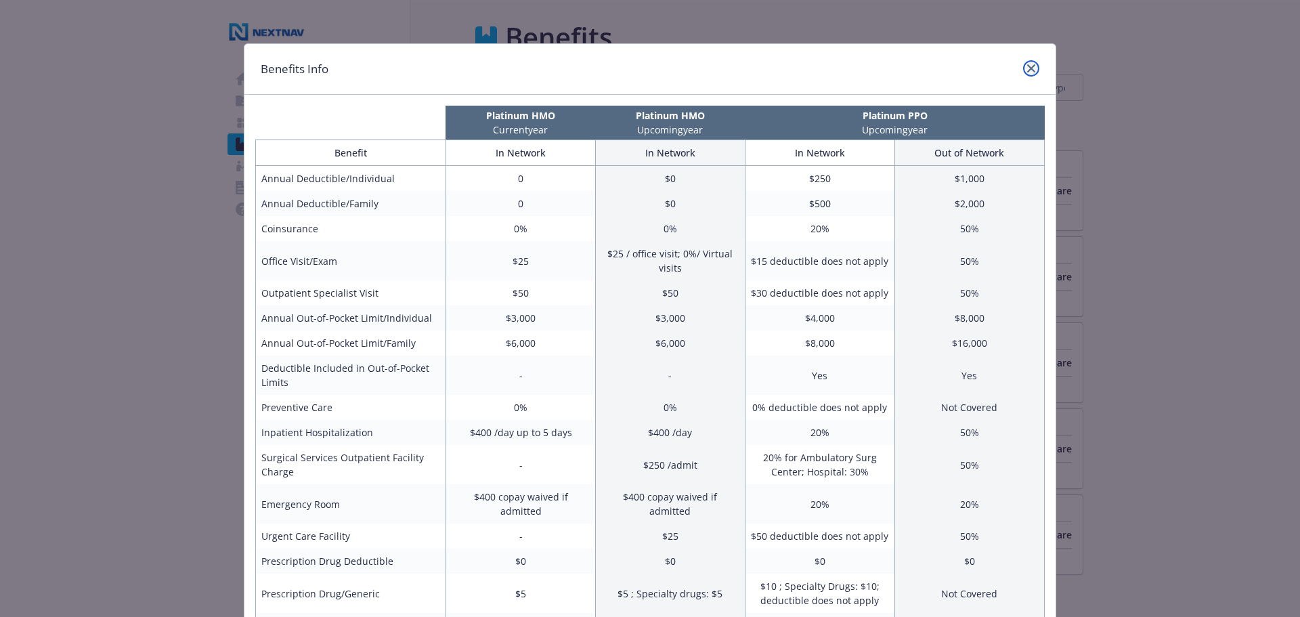
click at [1027, 70] on icon "close" at bounding box center [1031, 68] width 8 height 8
